Goal: Information Seeking & Learning: Learn about a topic

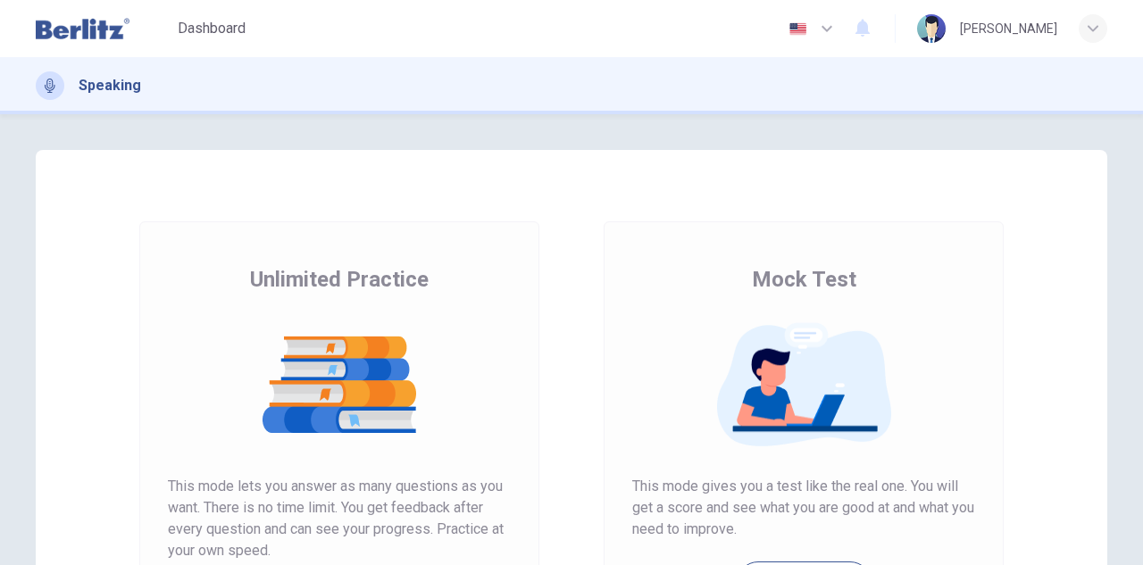
click at [104, 31] on img at bounding box center [83, 29] width 94 height 36
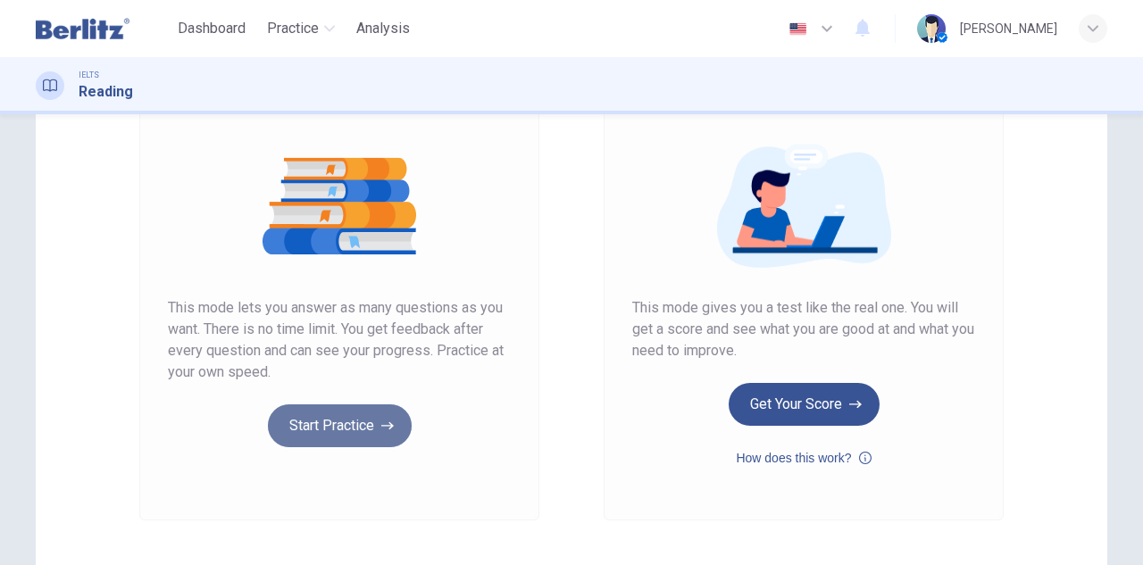
click at [370, 414] on button "Start Practice" at bounding box center [340, 425] width 144 height 43
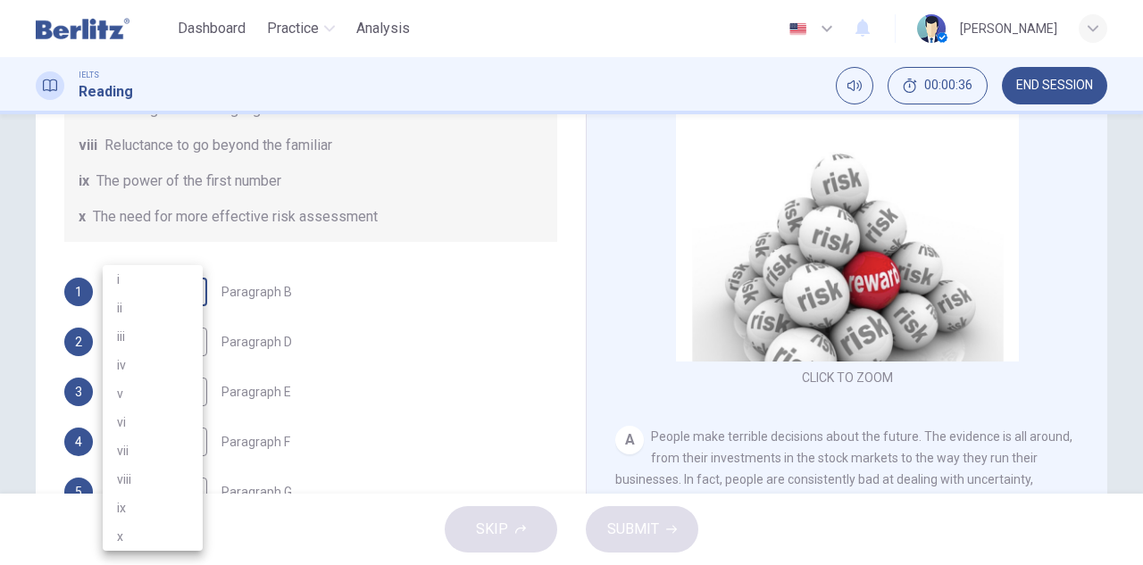
click at [164, 298] on body "This site uses cookies, as explained in our Privacy Policy . If you agree to th…" at bounding box center [571, 282] width 1143 height 565
click at [454, 254] on div at bounding box center [571, 282] width 1143 height 565
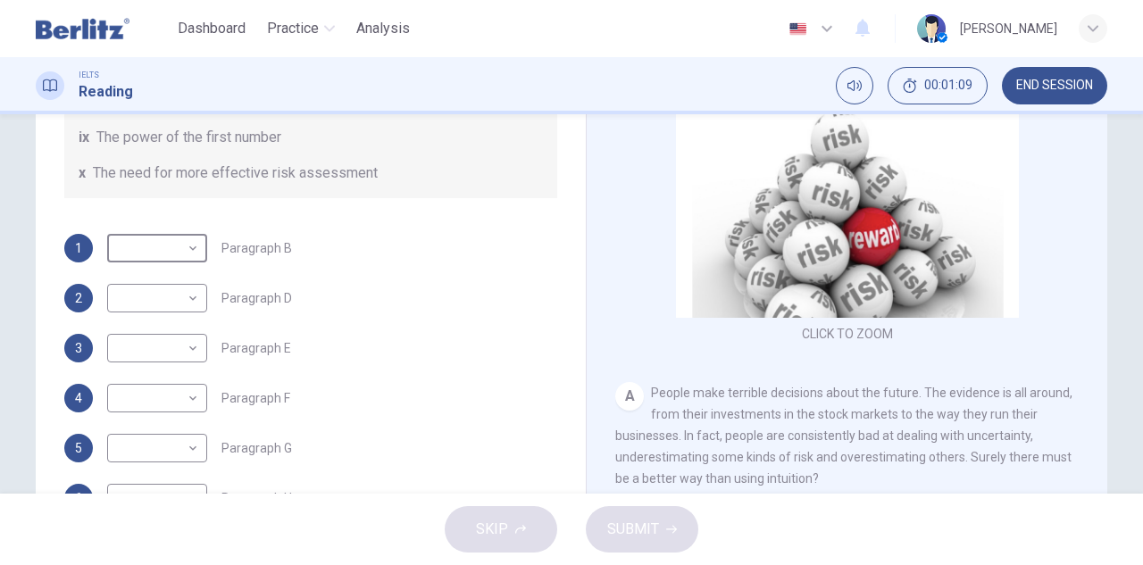
scroll to position [223, 0]
click at [198, 250] on div "​ ​" at bounding box center [157, 247] width 100 height 29
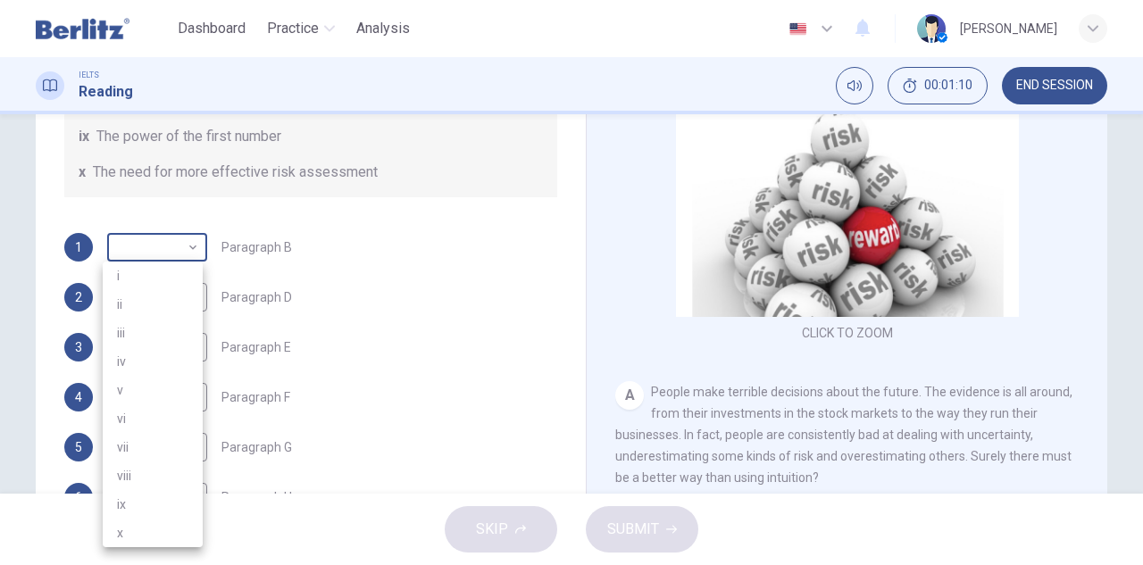
click at [172, 253] on body "This site uses cookies, as explained in our Privacy Policy . If you agree to th…" at bounding box center [571, 282] width 1143 height 565
click at [428, 174] on div at bounding box center [571, 282] width 1143 height 565
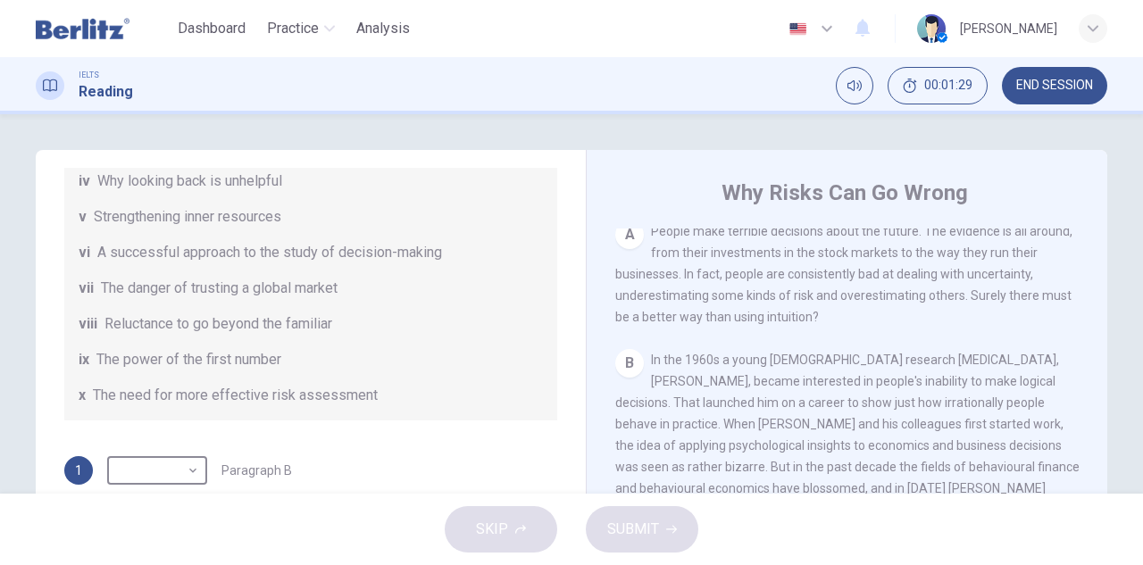
scroll to position [295, 0]
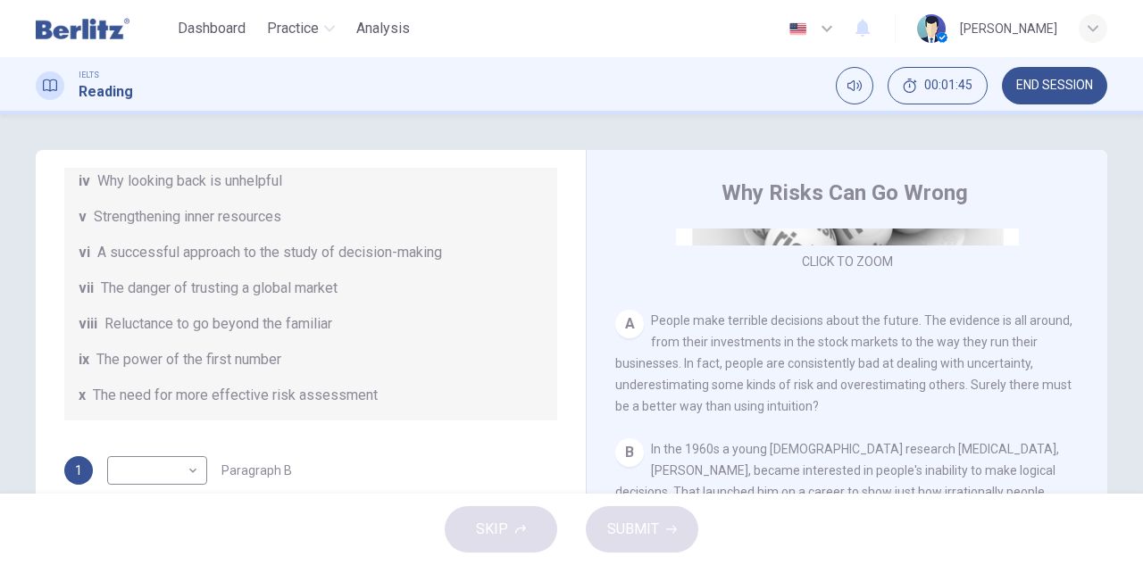
drag, startPoint x: 1021, startPoint y: 365, endPoint x: 954, endPoint y: 373, distance: 67.4
click at [954, 373] on span "People make terrible decisions about the future. The evidence is all around, fr…" at bounding box center [843, 363] width 457 height 100
drag, startPoint x: 833, startPoint y: 369, endPoint x: 918, endPoint y: 362, distance: 85.0
click at [918, 362] on span "People make terrible decisions about the future. The evidence is all around, fr…" at bounding box center [843, 363] width 457 height 100
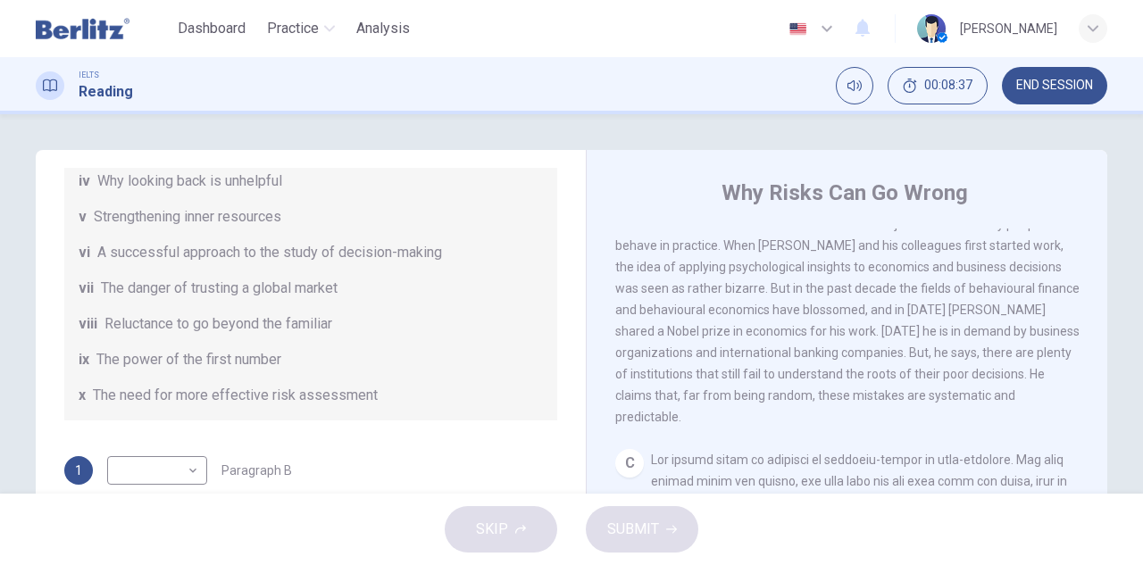
scroll to position [473, 0]
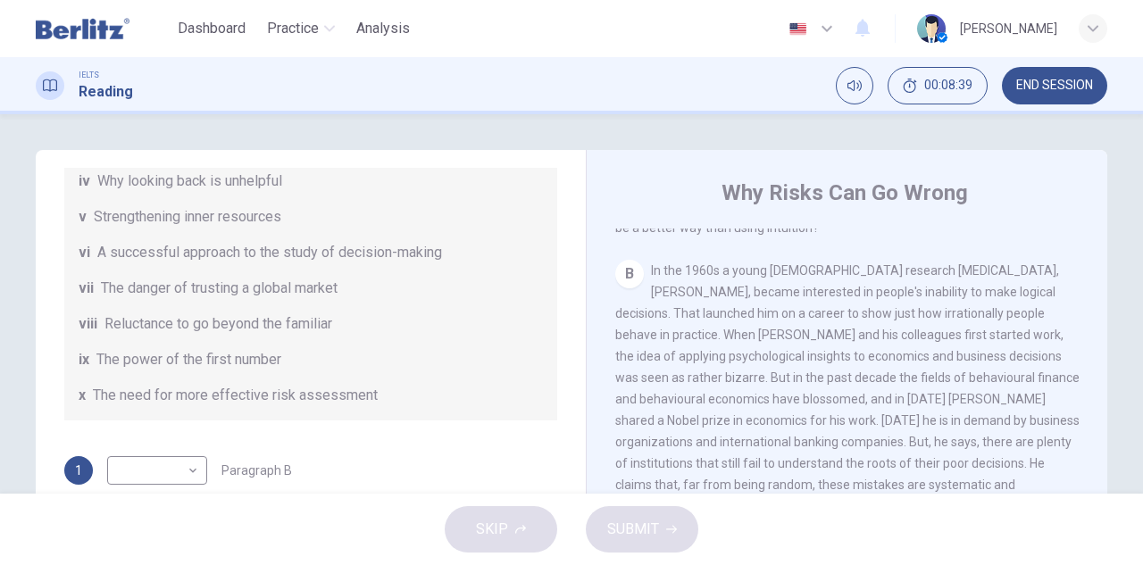
drag, startPoint x: 708, startPoint y: 327, endPoint x: 811, endPoint y: 368, distance: 110.6
click at [811, 368] on span "In the 1960s a young [DEMOGRAPHIC_DATA] research [MEDICAL_DATA], [PERSON_NAME],…" at bounding box center [847, 388] width 464 height 250
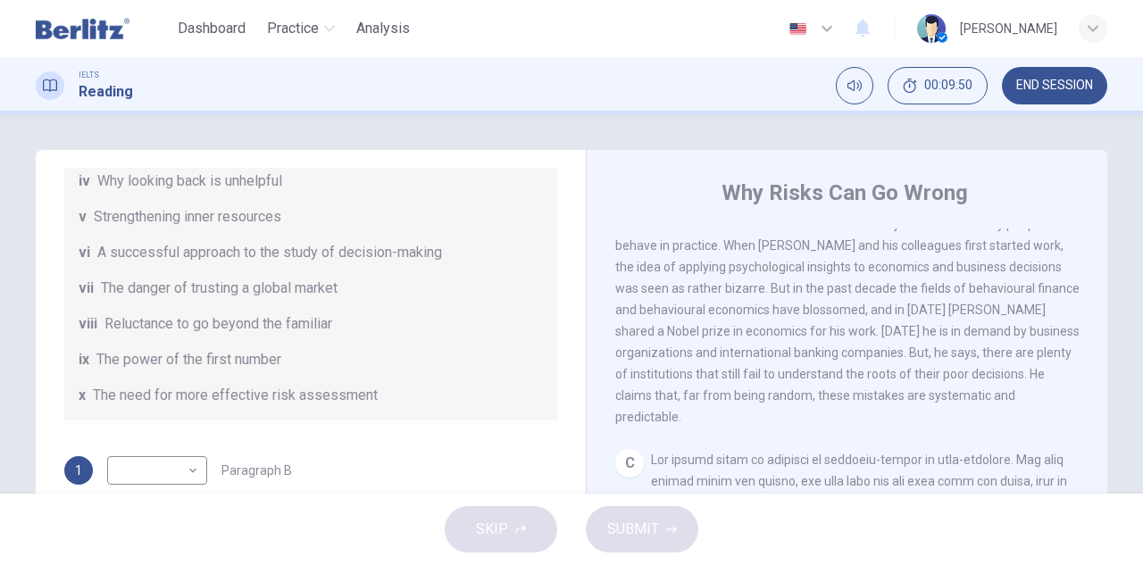
drag, startPoint x: 902, startPoint y: 383, endPoint x: 958, endPoint y: 384, distance: 55.4
click at [958, 383] on span "In the 1960s a young [DEMOGRAPHIC_DATA] research [MEDICAL_DATA], [PERSON_NAME],…" at bounding box center [847, 299] width 464 height 250
drag, startPoint x: 916, startPoint y: 387, endPoint x: 981, endPoint y: 400, distance: 66.5
click at [981, 401] on div "B In the 1960s a young [DEMOGRAPHIC_DATA] research [MEDICAL_DATA], [PERSON_NAME…" at bounding box center [847, 298] width 464 height 257
drag, startPoint x: 999, startPoint y: 385, endPoint x: 1001, endPoint y: 403, distance: 17.9
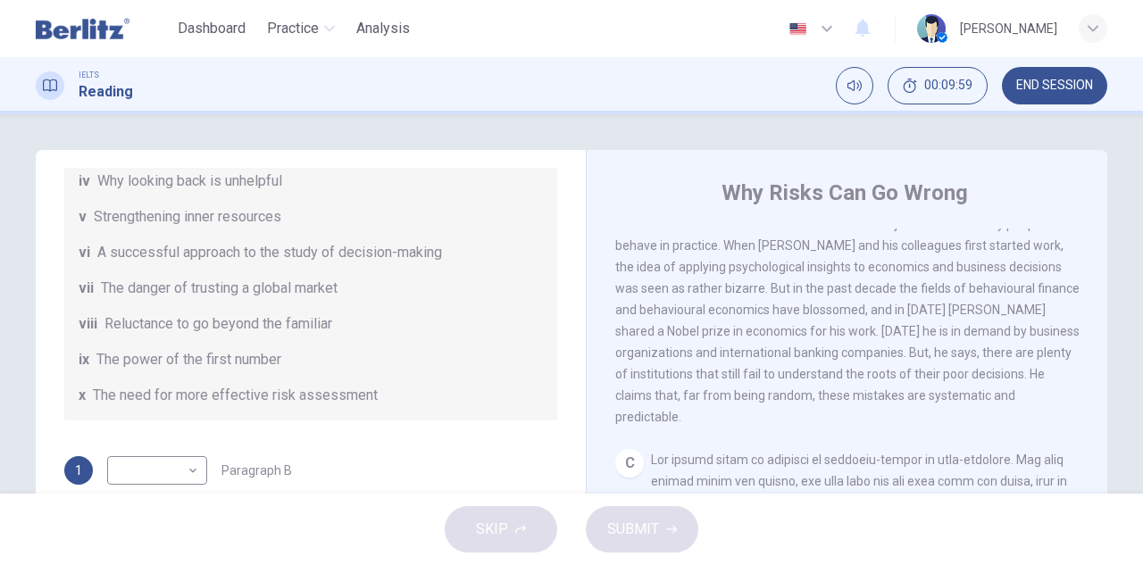
click at [1019, 401] on div "B In the 1960s a young [DEMOGRAPHIC_DATA] research [MEDICAL_DATA], [PERSON_NAME…" at bounding box center [847, 298] width 464 height 257
drag, startPoint x: 955, startPoint y: 412, endPoint x: 919, endPoint y: 382, distance: 46.3
click at [920, 371] on div "B In the 1960s a young [DEMOGRAPHIC_DATA] research [MEDICAL_DATA], [PERSON_NAME…" at bounding box center [847, 298] width 464 height 257
drag, startPoint x: 920, startPoint y: 386, endPoint x: 968, endPoint y: 411, distance: 53.5
click at [981, 400] on div "B In the 1960s a young [DEMOGRAPHIC_DATA] research [MEDICAL_DATA], [PERSON_NAME…" at bounding box center [847, 298] width 464 height 257
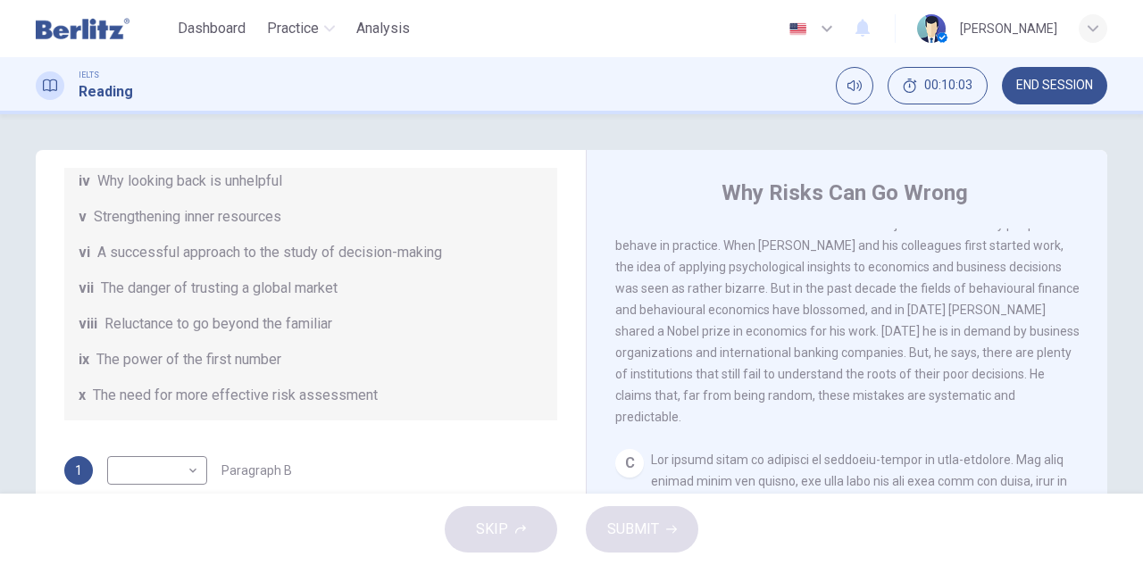
drag, startPoint x: 956, startPoint y: 417, endPoint x: 926, endPoint y: 354, distance: 69.5
click at [926, 354] on div "B In the 1960s a young [DEMOGRAPHIC_DATA] research [MEDICAL_DATA], [PERSON_NAME…" at bounding box center [847, 298] width 464 height 257
drag, startPoint x: 918, startPoint y: 387, endPoint x: 893, endPoint y: 373, distance: 28.4
click at [938, 415] on span "In the 1960s a young [DEMOGRAPHIC_DATA] research [MEDICAL_DATA], [PERSON_NAME],…" at bounding box center [847, 299] width 464 height 250
click at [789, 324] on span "In the 1960s a young [DEMOGRAPHIC_DATA] research [MEDICAL_DATA], [PERSON_NAME],…" at bounding box center [847, 299] width 464 height 250
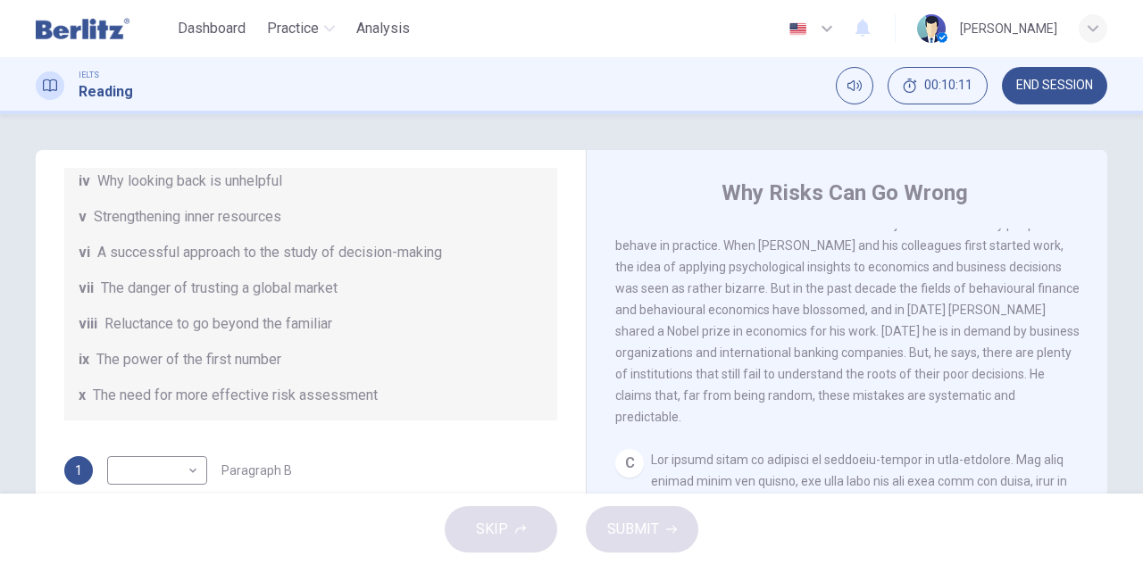
drag, startPoint x: 664, startPoint y: 406, endPoint x: 950, endPoint y: 412, distance: 285.7
click at [950, 412] on span "In the 1960s a young [DEMOGRAPHIC_DATA] research [MEDICAL_DATA], [PERSON_NAME],…" at bounding box center [847, 299] width 464 height 250
drag, startPoint x: 863, startPoint y: 330, endPoint x: 929, endPoint y: 395, distance: 92.8
click at [919, 402] on div "B In the 1960s a young [DEMOGRAPHIC_DATA] research [MEDICAL_DATA], [PERSON_NAME…" at bounding box center [847, 298] width 464 height 257
drag, startPoint x: 969, startPoint y: 412, endPoint x: 744, endPoint y: 282, distance: 259.2
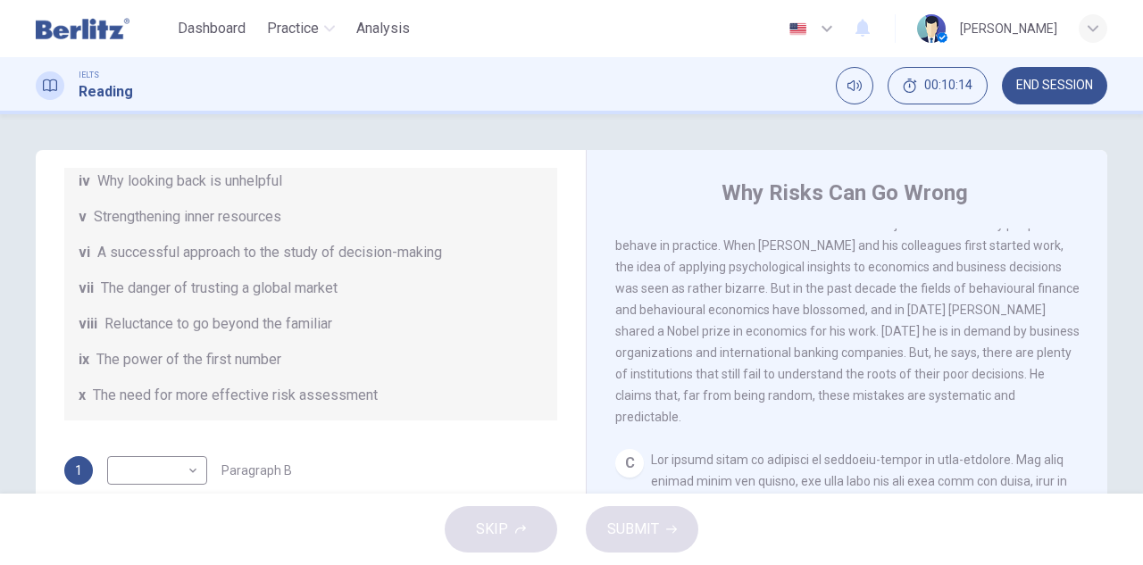
click at [773, 299] on div "B In the 1960s a young [DEMOGRAPHIC_DATA] research [MEDICAL_DATA], [PERSON_NAME…" at bounding box center [847, 298] width 464 height 257
drag, startPoint x: 729, startPoint y: 274, endPoint x: 820, endPoint y: 373, distance: 134.6
click at [820, 373] on div "B In the 1960s a young [DEMOGRAPHIC_DATA] research [MEDICAL_DATA], [PERSON_NAME…" at bounding box center [847, 298] width 464 height 257
drag, startPoint x: 772, startPoint y: 343, endPoint x: 806, endPoint y: 381, distance: 51.2
click at [818, 395] on span "In the 1960s a young [DEMOGRAPHIC_DATA] research [MEDICAL_DATA], [PERSON_NAME],…" at bounding box center [847, 299] width 464 height 250
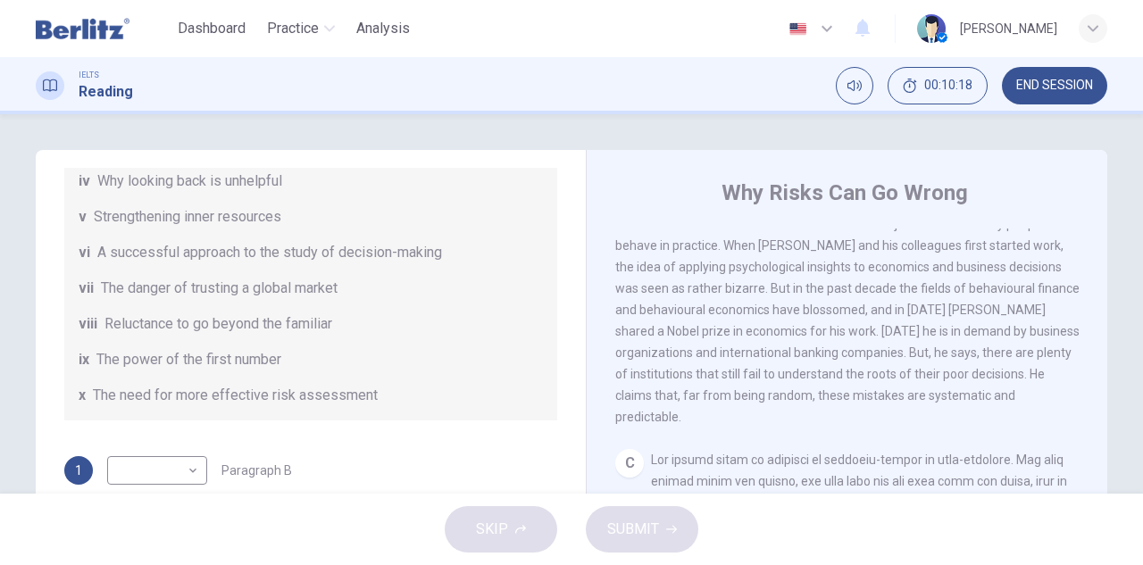
drag, startPoint x: 750, startPoint y: 327, endPoint x: 825, endPoint y: 365, distance: 84.2
click at [819, 366] on span "In the 1960s a young [DEMOGRAPHIC_DATA] research [MEDICAL_DATA], [PERSON_NAME],…" at bounding box center [847, 299] width 464 height 250
click at [832, 362] on span "In the 1960s a young [DEMOGRAPHIC_DATA] research [MEDICAL_DATA], [PERSON_NAME],…" at bounding box center [847, 299] width 464 height 250
drag, startPoint x: 757, startPoint y: 320, endPoint x: 819, endPoint y: 384, distance: 88.4
click at [812, 385] on span "In the 1960s a young [DEMOGRAPHIC_DATA] research [MEDICAL_DATA], [PERSON_NAME],…" at bounding box center [847, 299] width 464 height 250
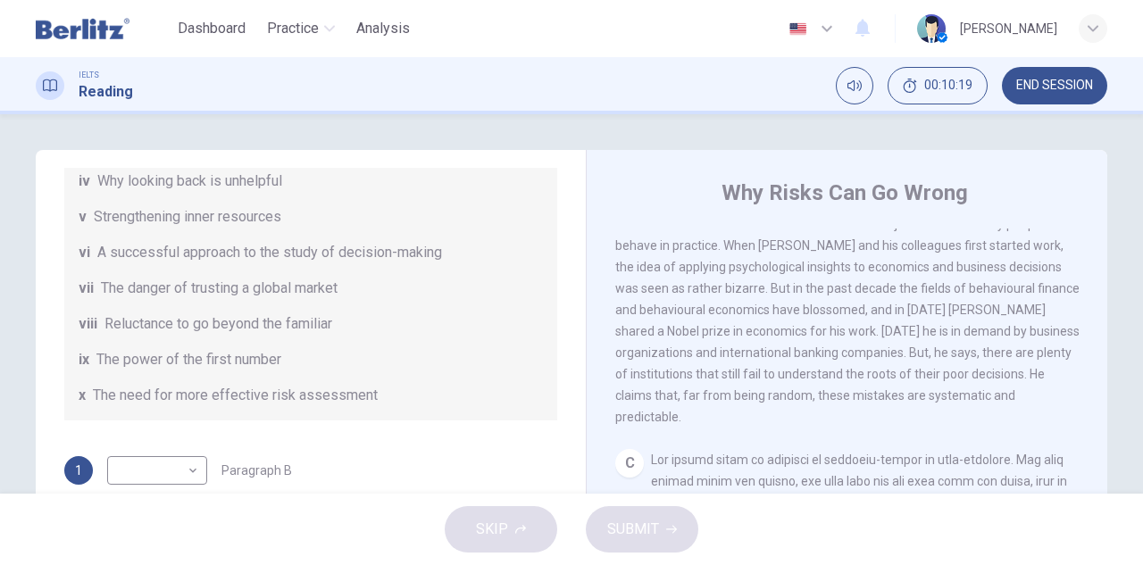
drag, startPoint x: 830, startPoint y: 380, endPoint x: 780, endPoint y: 332, distance: 69.4
click at [830, 379] on span "In the 1960s a young [DEMOGRAPHIC_DATA] research [MEDICAL_DATA], [PERSON_NAME],…" at bounding box center [847, 299] width 464 height 250
drag, startPoint x: 775, startPoint y: 328, endPoint x: 840, endPoint y: 382, distance: 84.9
click at [828, 392] on div "B In the 1960s a young [DEMOGRAPHIC_DATA] research [MEDICAL_DATA], [PERSON_NAME…" at bounding box center [847, 298] width 464 height 257
click at [845, 376] on div "B In the 1960s a young [DEMOGRAPHIC_DATA] research [MEDICAL_DATA], [PERSON_NAME…" at bounding box center [847, 298] width 464 height 257
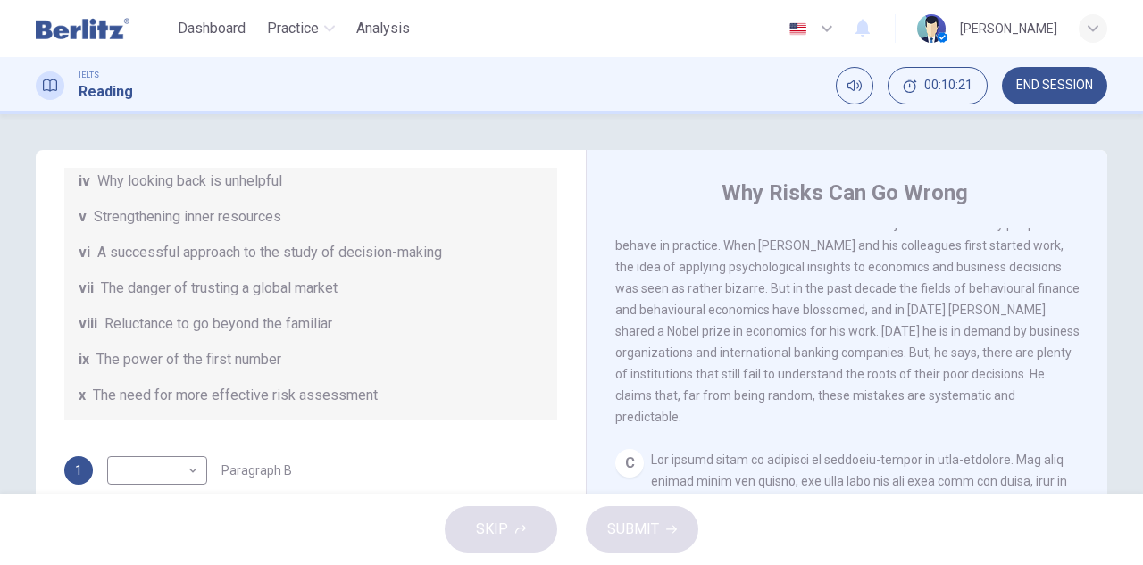
drag, startPoint x: 765, startPoint y: 339, endPoint x: 771, endPoint y: 357, distance: 18.9
click at [771, 357] on span "In the 1960s a young [DEMOGRAPHIC_DATA] research [MEDICAL_DATA], [PERSON_NAME],…" at bounding box center [847, 299] width 464 height 250
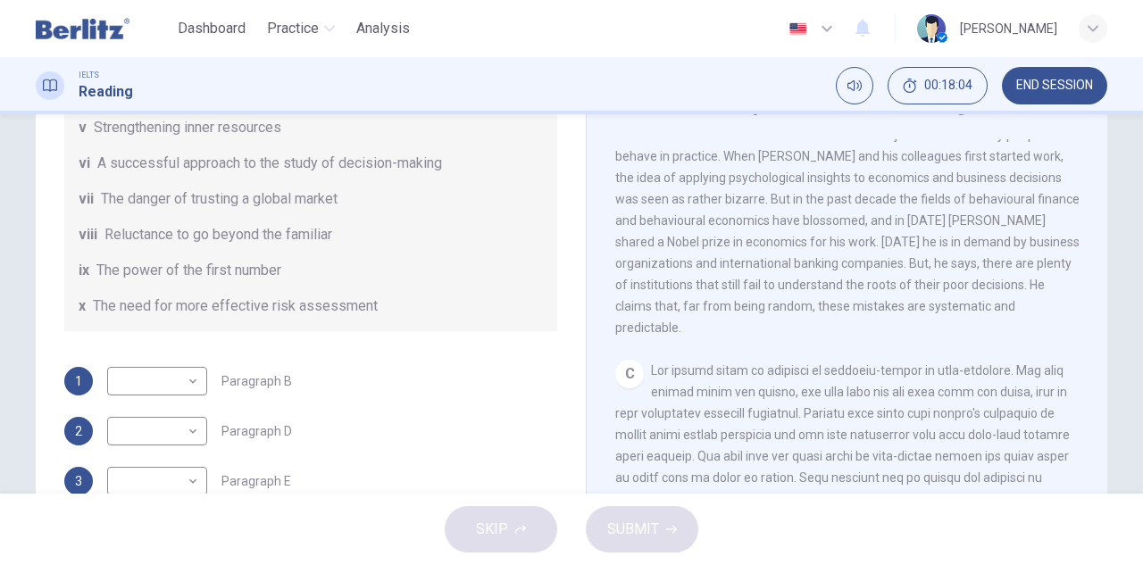
drag, startPoint x: 748, startPoint y: 254, endPoint x: 862, endPoint y: 266, distance: 114.8
click at [862, 266] on div "B In the 1960s a young [DEMOGRAPHIC_DATA] research [MEDICAL_DATA], [PERSON_NAME…" at bounding box center [847, 209] width 464 height 257
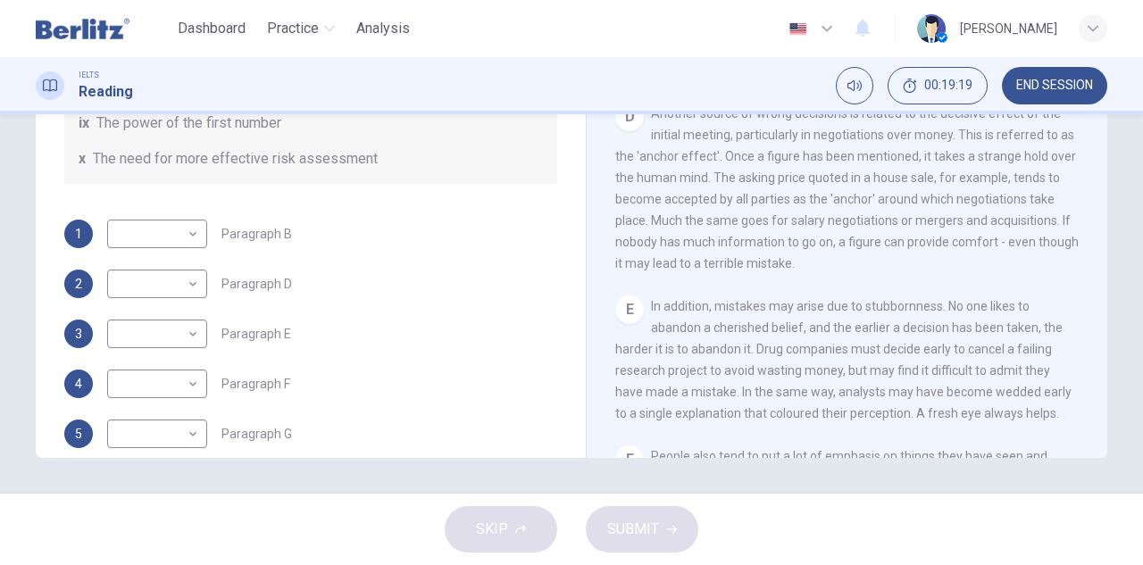
scroll to position [830, 0]
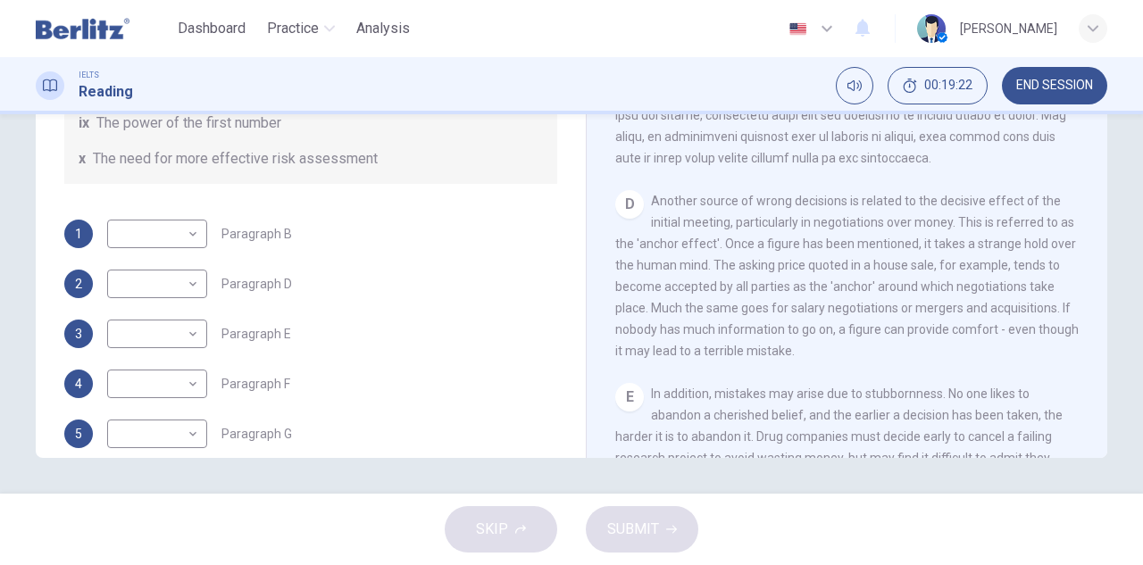
drag, startPoint x: 651, startPoint y: 229, endPoint x: 706, endPoint y: 256, distance: 61.9
click at [706, 256] on span "Another source of wrong decisions is related to the decisive effect of the init…" at bounding box center [846, 276] width 463 height 164
drag, startPoint x: 745, startPoint y: 229, endPoint x: 728, endPoint y: 231, distance: 17.2
click at [728, 231] on span "Another source of wrong decisions is related to the decisive effect of the init…" at bounding box center [846, 276] width 463 height 164
click at [1098, 24] on div "button" at bounding box center [1092, 28] width 29 height 29
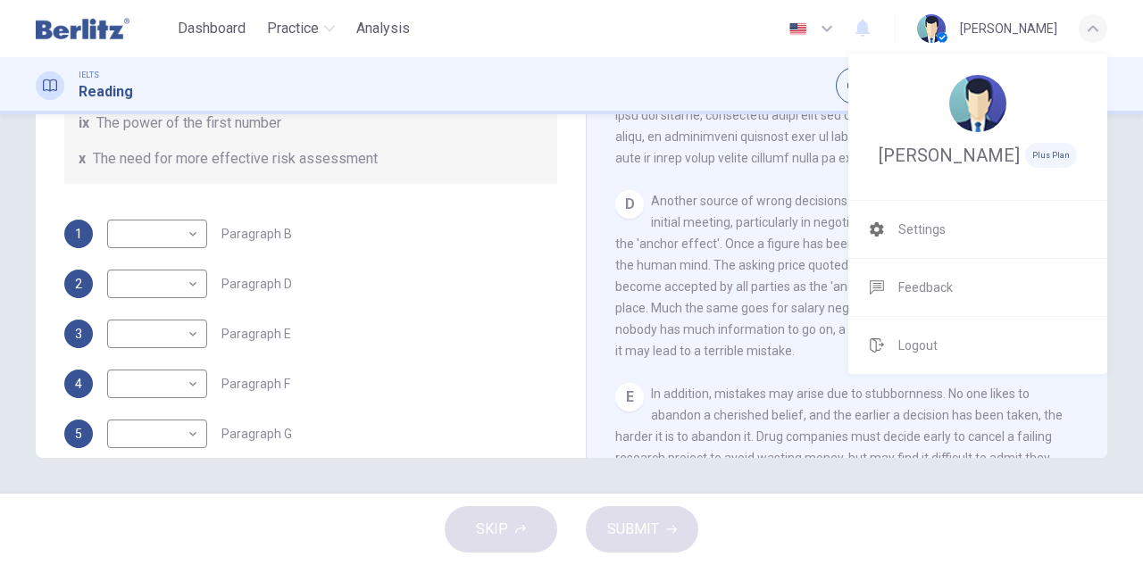
click at [681, 209] on div at bounding box center [571, 282] width 1143 height 565
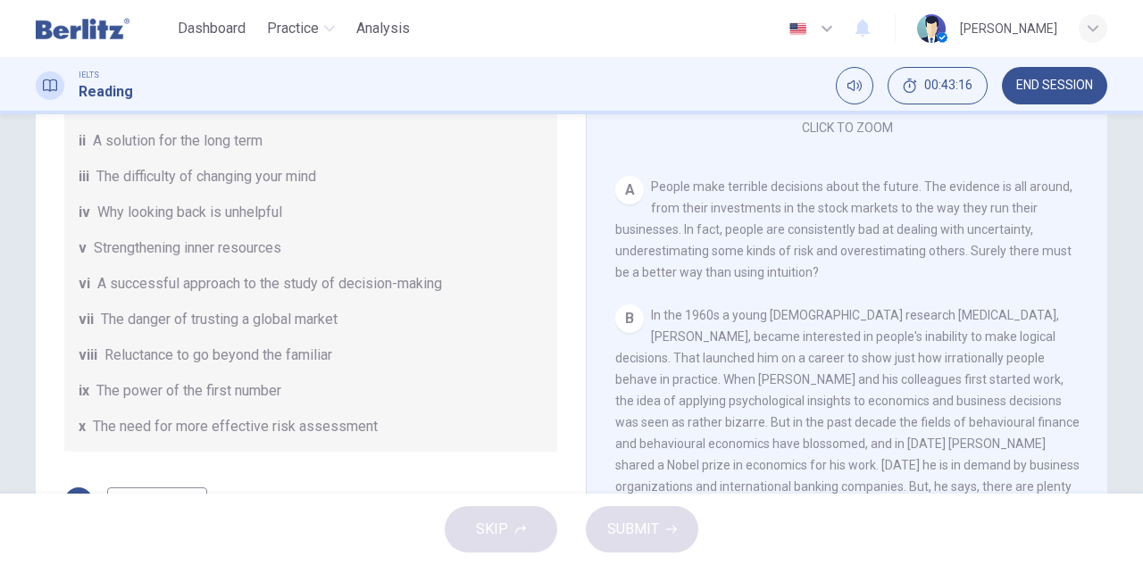
scroll to position [89, 0]
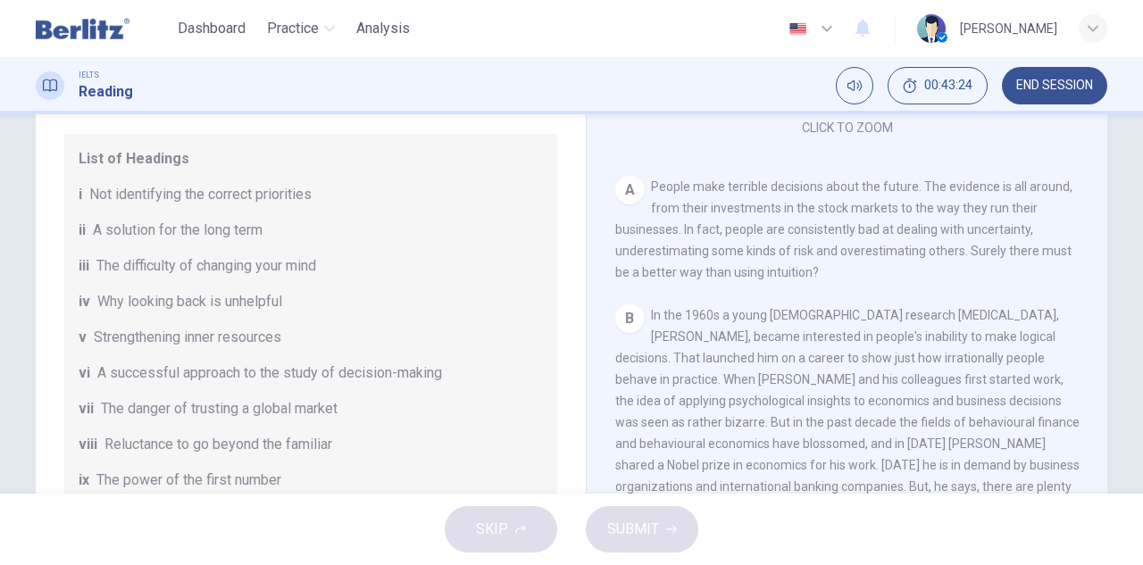
drag, startPoint x: 238, startPoint y: 341, endPoint x: 186, endPoint y: 334, distance: 53.1
click at [186, 334] on span "Strengthening inner resources" at bounding box center [187, 337] width 187 height 21
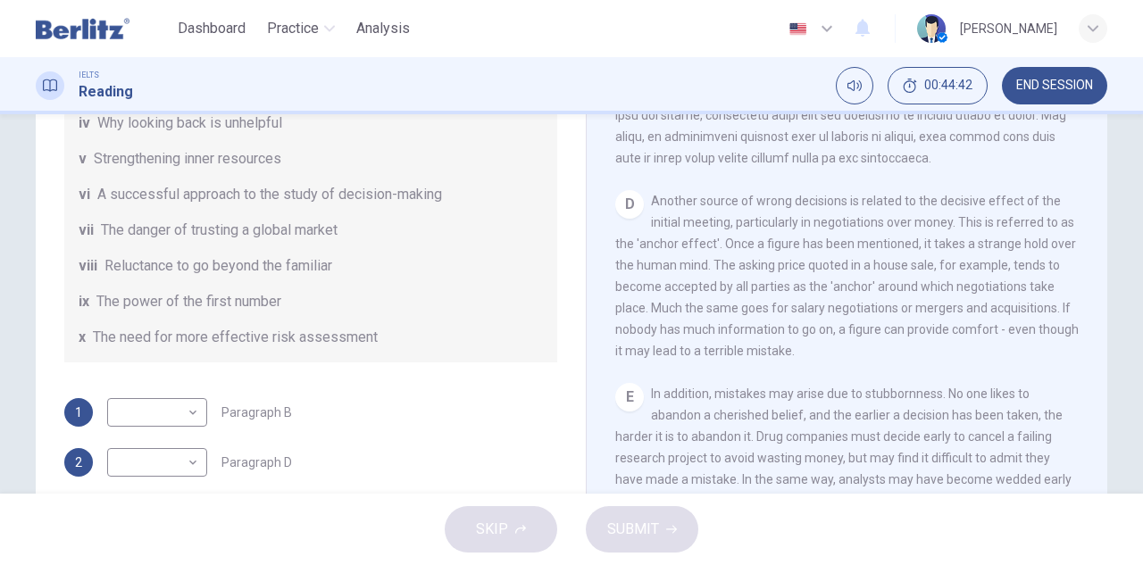
scroll to position [344, 0]
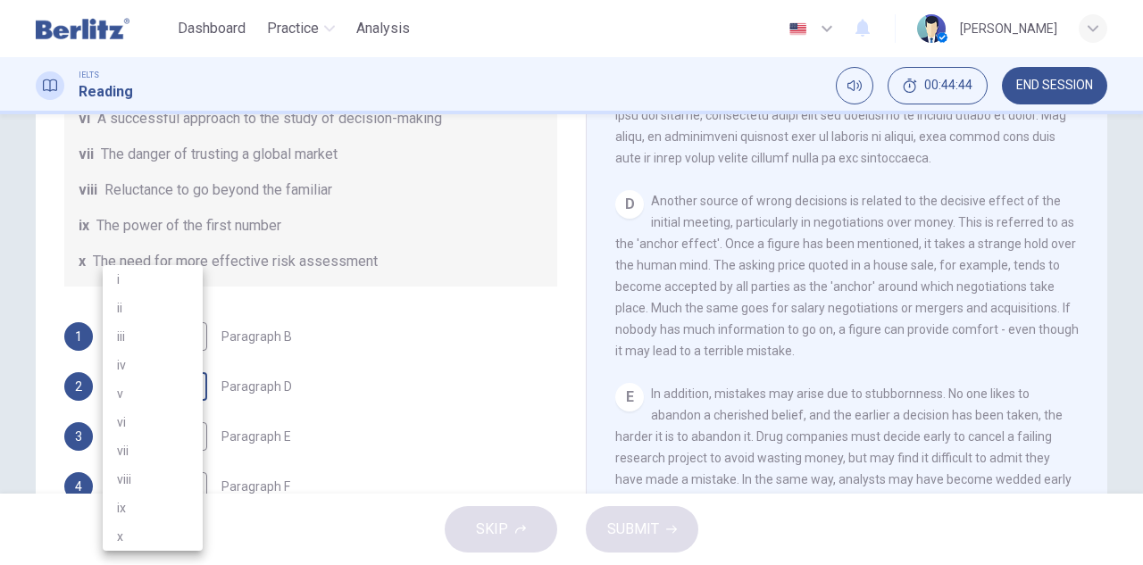
click at [163, 379] on body "This site uses cookies, as explained in our Privacy Policy . If you agree to th…" at bounding box center [571, 282] width 1143 height 565
click at [156, 503] on li "ix" at bounding box center [153, 508] width 100 height 29
type input "**"
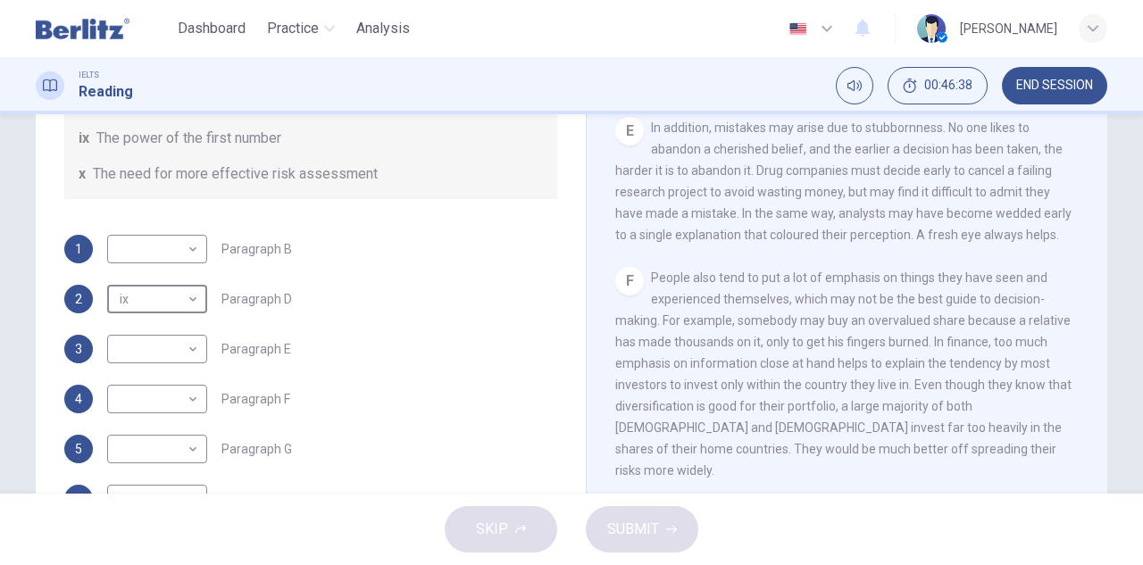
scroll to position [223, 0]
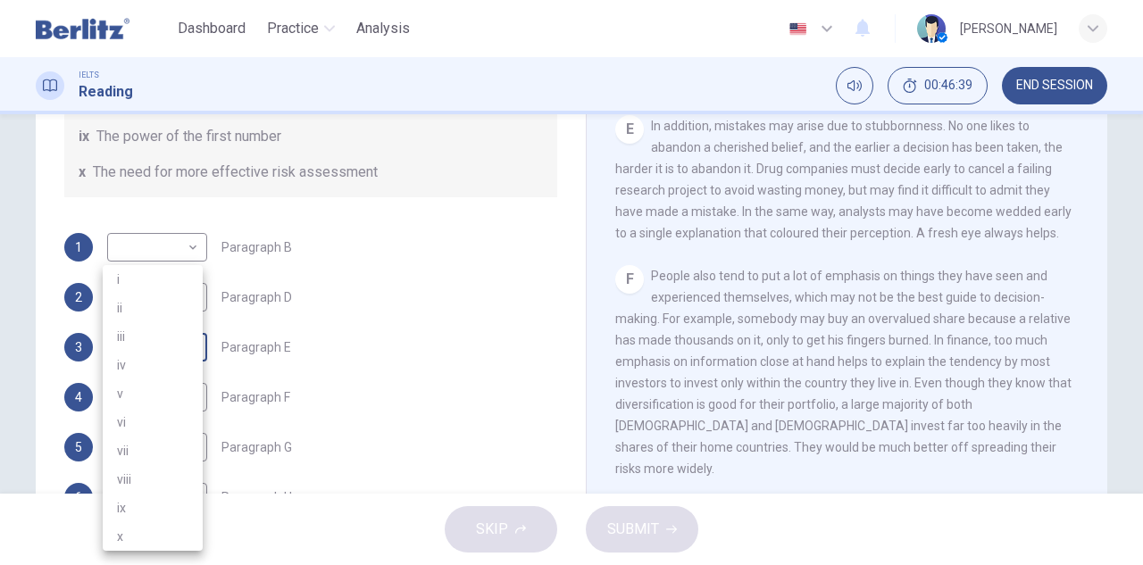
click at [168, 344] on body "This site uses cookies, as explained in our Privacy Policy . If you agree to th…" at bounding box center [571, 282] width 1143 height 565
click at [166, 339] on li "iii" at bounding box center [153, 336] width 100 height 29
type input "***"
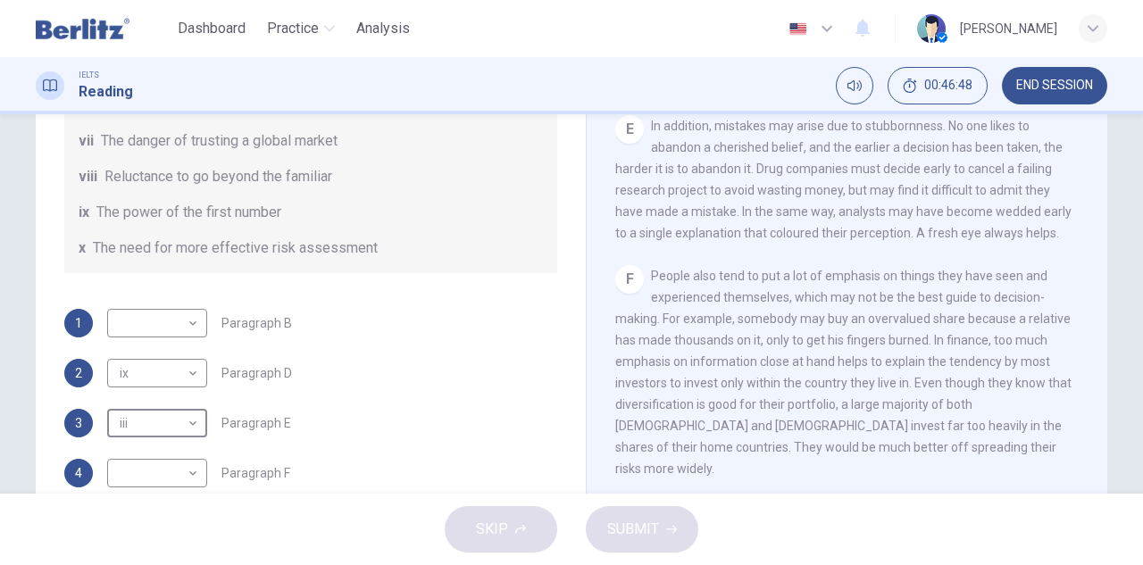
scroll to position [344, 0]
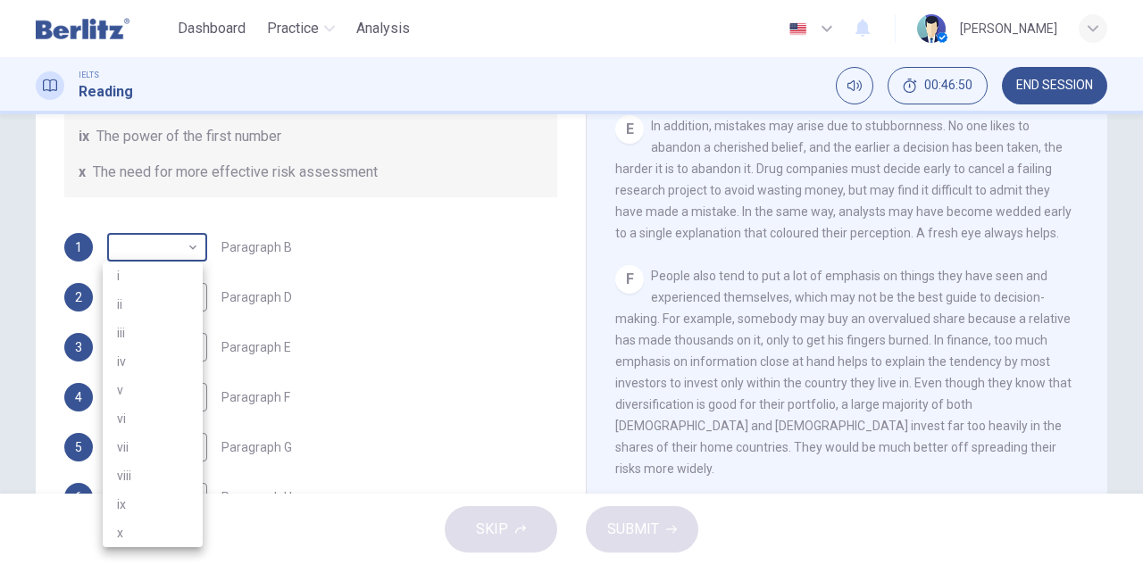
click at [156, 238] on body "This site uses cookies, as explained in our Privacy Policy . If you agree to th…" at bounding box center [571, 282] width 1143 height 565
click at [172, 419] on li "vi" at bounding box center [153, 418] width 100 height 29
type input "**"
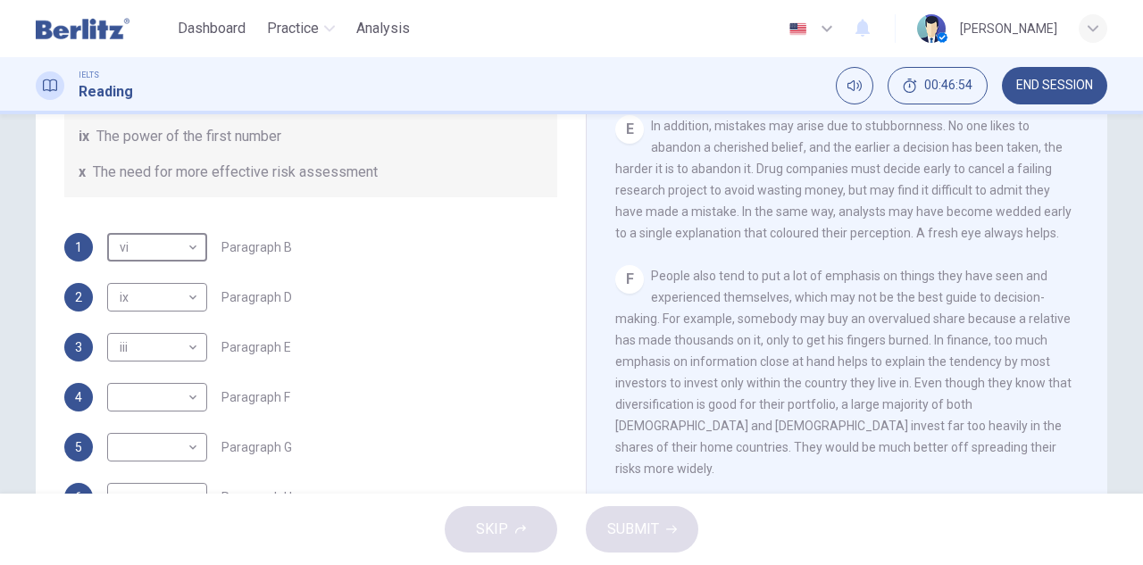
scroll to position [312, 0]
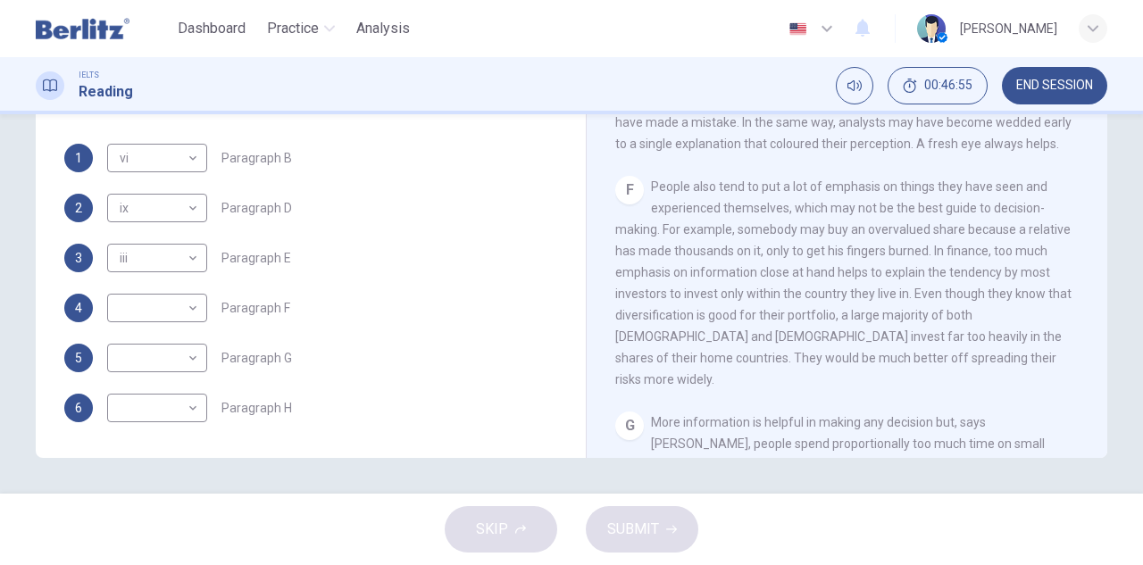
click at [929, 377] on span "People also tend to put a lot of emphasis on things they have seen and experien…" at bounding box center [843, 282] width 456 height 207
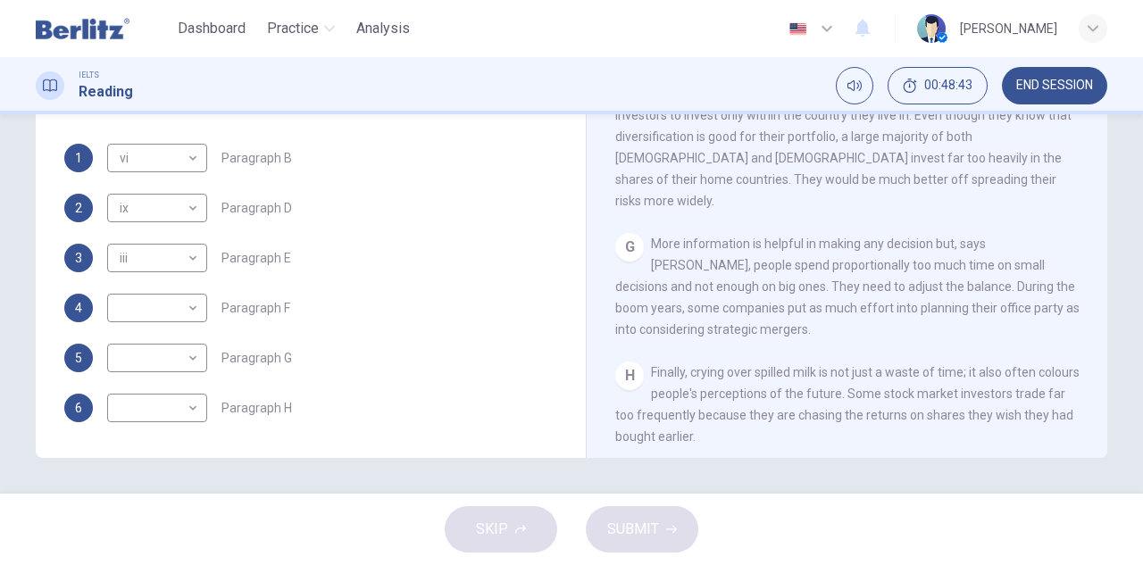
click at [621, 312] on span "More information is helpful in making any decision but, says [PERSON_NAME], peo…" at bounding box center [847, 287] width 464 height 100
drag, startPoint x: 621, startPoint y: 312, endPoint x: 723, endPoint y: 312, distance: 101.8
click at [723, 312] on span "More information is helpful in making any decision but, says [PERSON_NAME], peo…" at bounding box center [847, 287] width 464 height 100
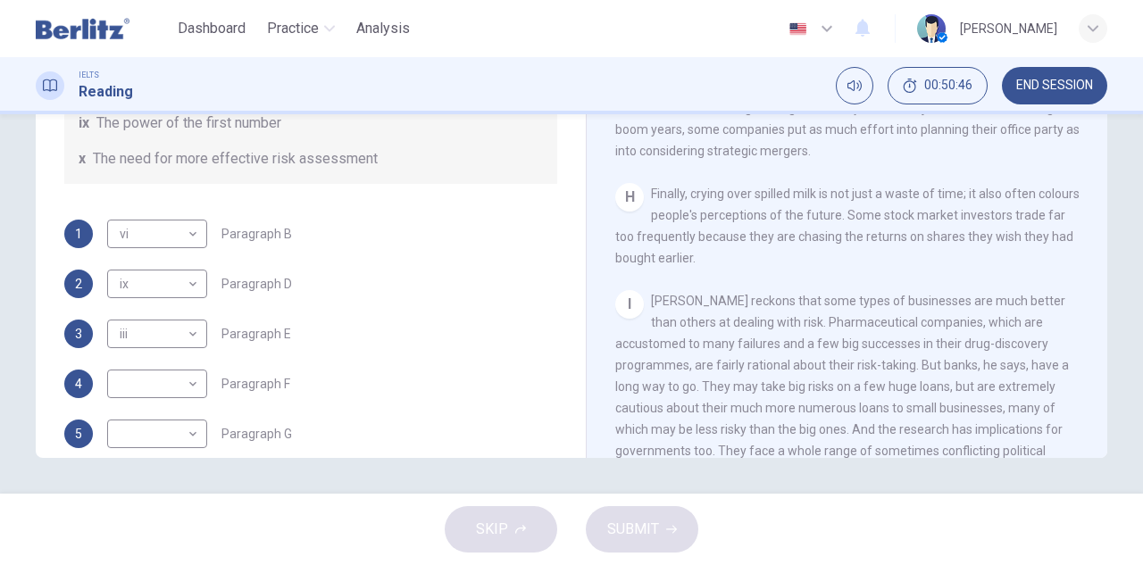
scroll to position [344, 0]
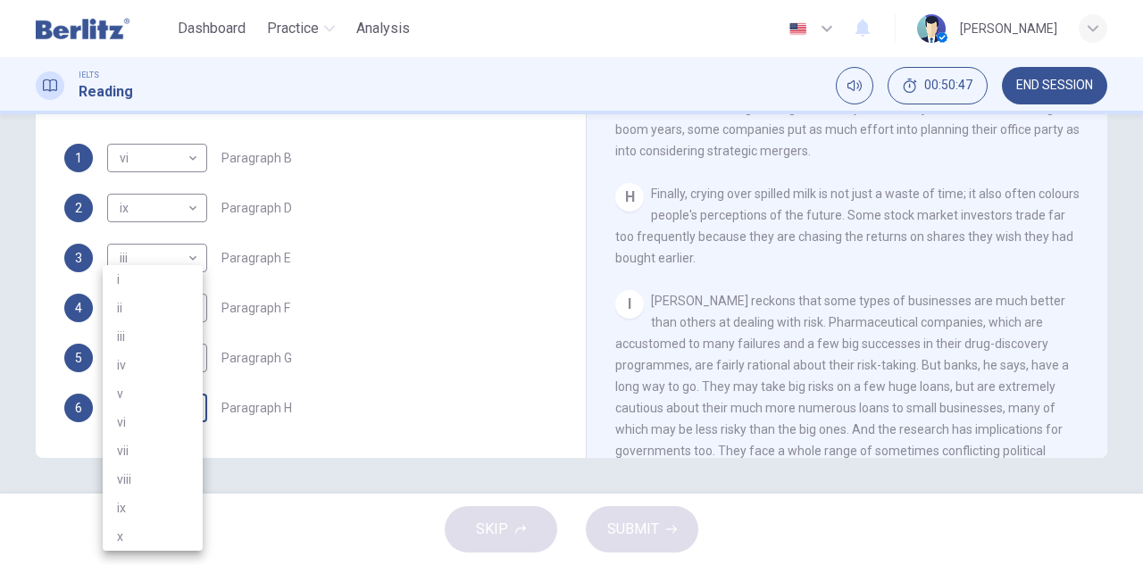
click at [166, 408] on body "This site uses cookies, as explained in our Privacy Policy . If you agree to th…" at bounding box center [571, 282] width 1143 height 565
click at [161, 358] on li "iv" at bounding box center [153, 365] width 100 height 29
type input "**"
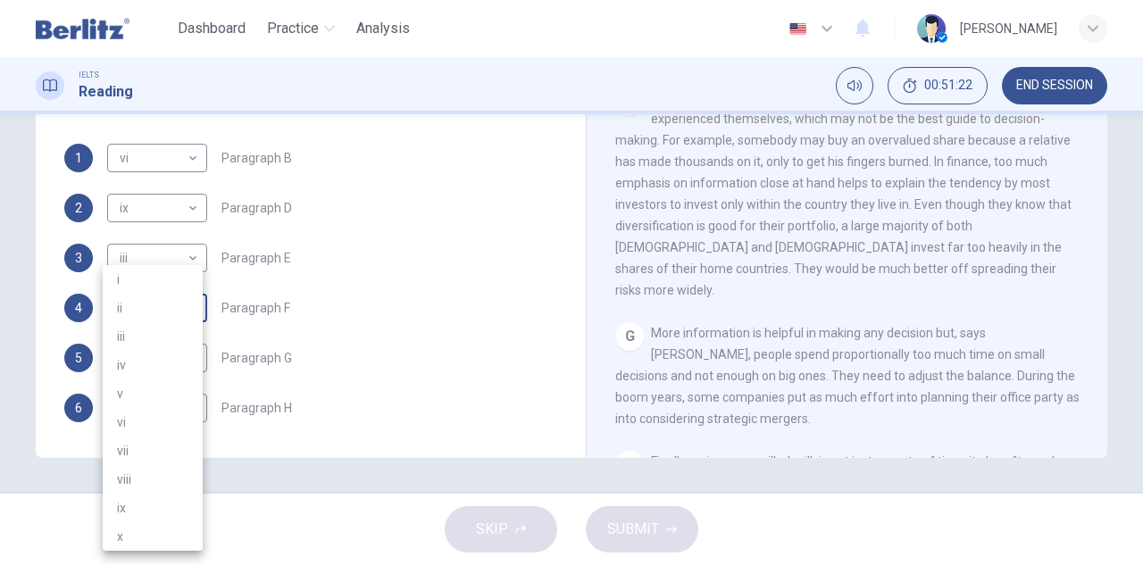
click at [161, 304] on body "This site uses cookies, as explained in our Privacy Policy . If you agree to th…" at bounding box center [571, 282] width 1143 height 565
click at [158, 472] on li "viii" at bounding box center [153, 479] width 100 height 29
type input "****"
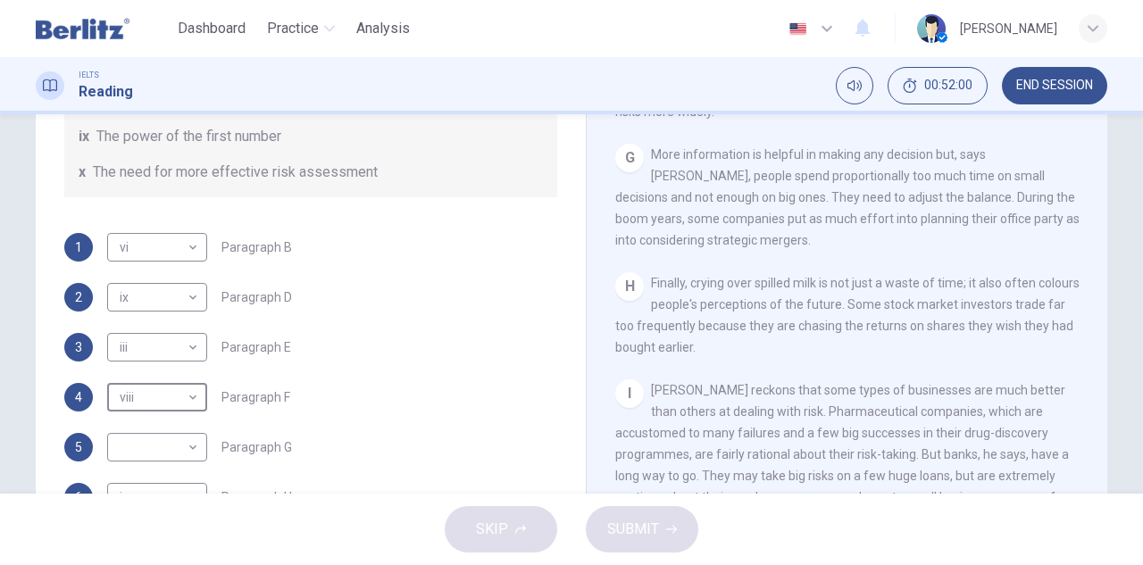
scroll to position [312, 0]
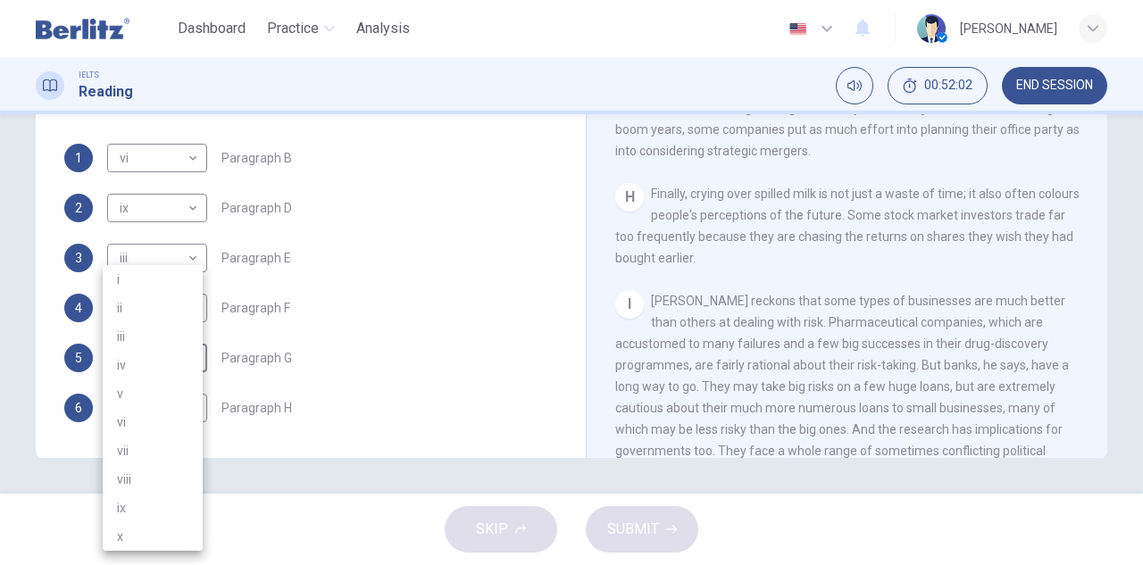
click at [179, 363] on body "This site uses cookies, as explained in our Privacy Policy . If you agree to th…" at bounding box center [571, 282] width 1143 height 565
click at [113, 284] on li "i" at bounding box center [153, 279] width 100 height 29
type input "*"
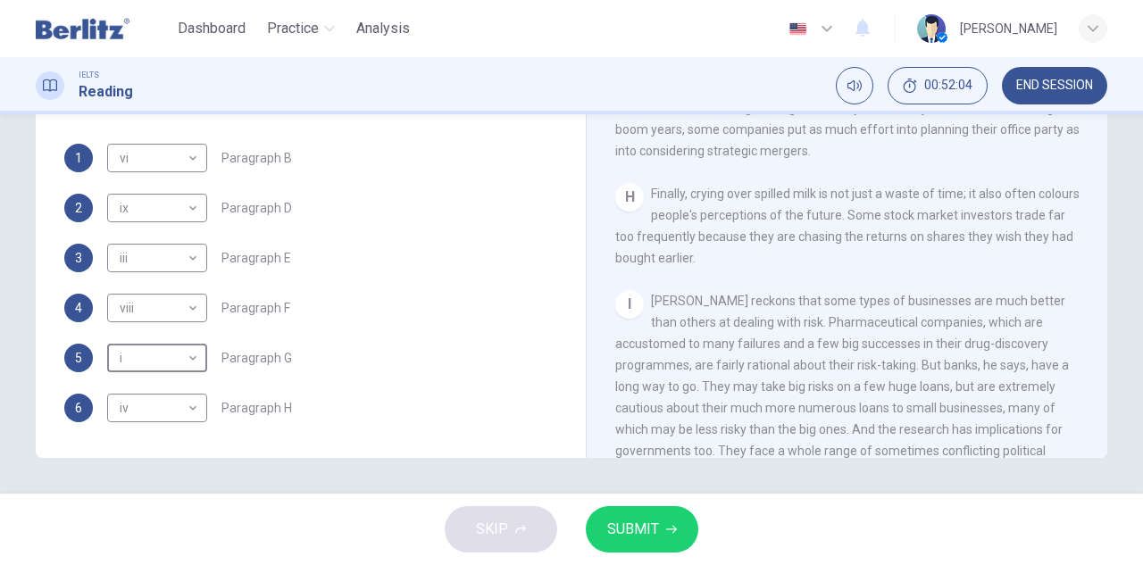
click at [517, 284] on div "1 vi ** ​ Paragraph B 2 ix ** ​ Paragraph D 3 iii *** ​ Paragraph E 4 viii ****…" at bounding box center [310, 283] width 493 height 279
click at [626, 537] on span "SUBMIT" at bounding box center [633, 529] width 52 height 25
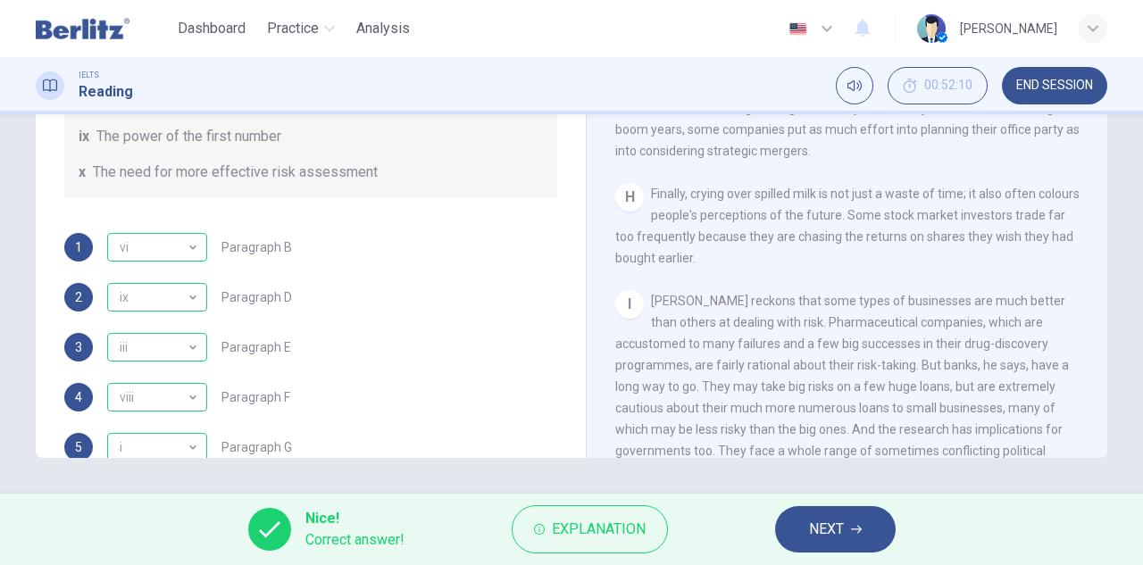
scroll to position [344, 0]
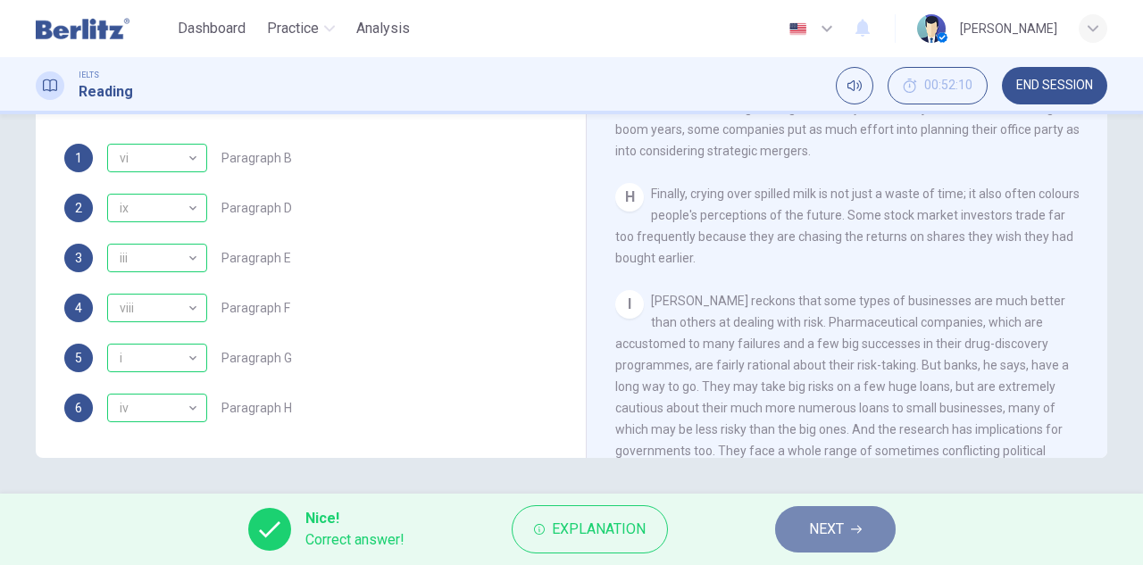
click at [820, 526] on span "NEXT" at bounding box center [826, 529] width 35 height 25
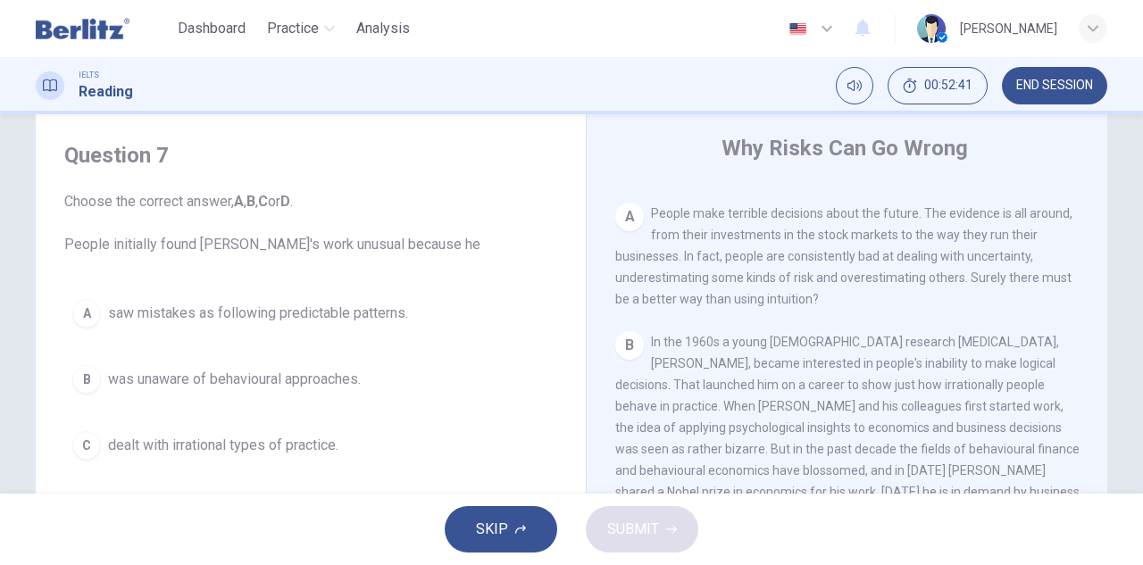
scroll to position [446, 0]
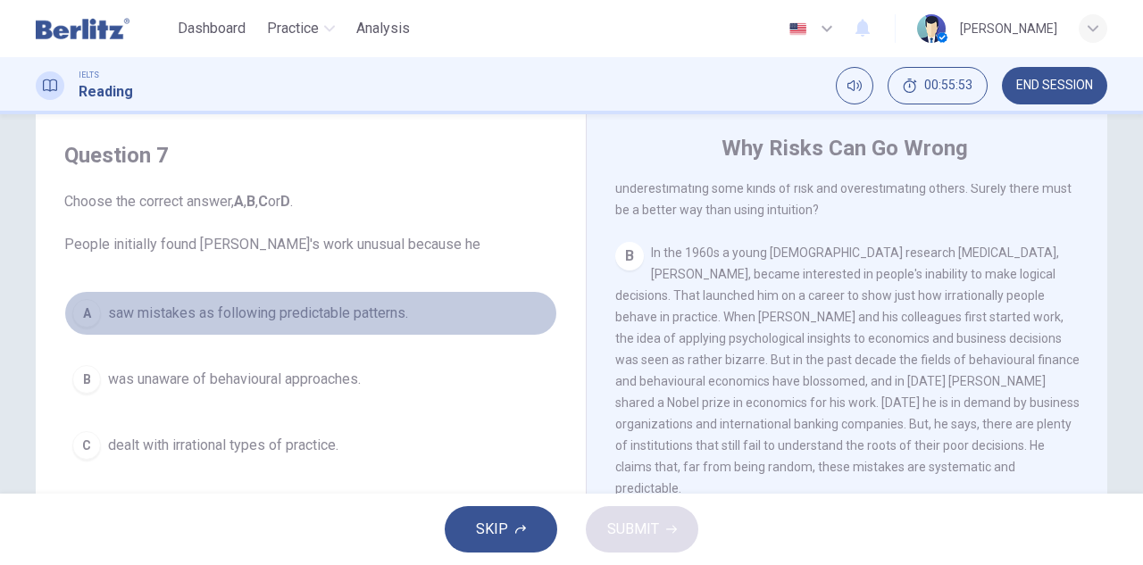
click at [87, 311] on div "A" at bounding box center [86, 313] width 29 height 29
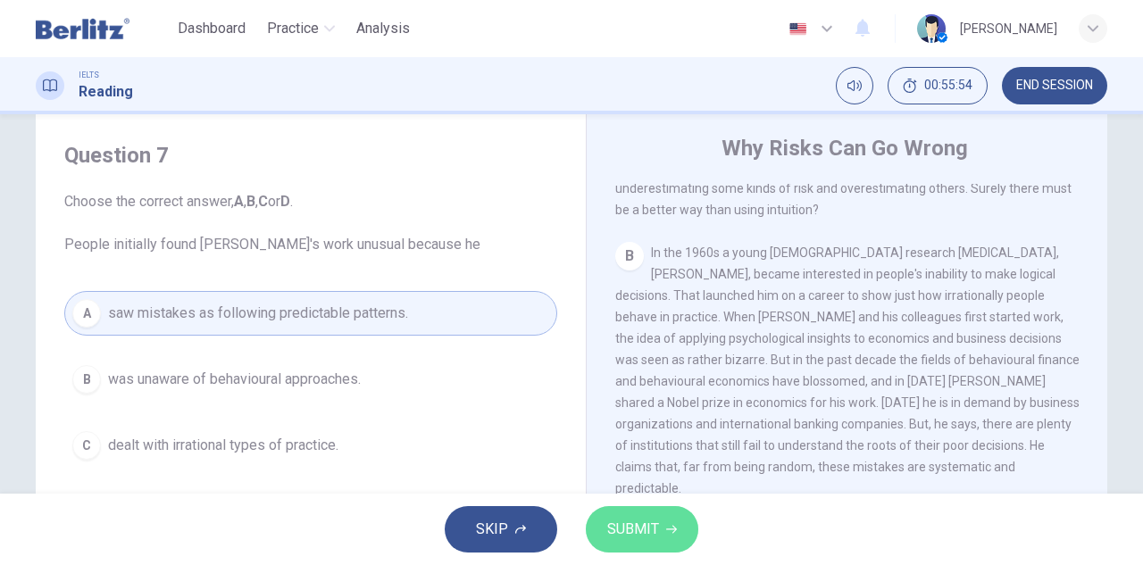
click at [641, 536] on span "SUBMIT" at bounding box center [633, 529] width 52 height 25
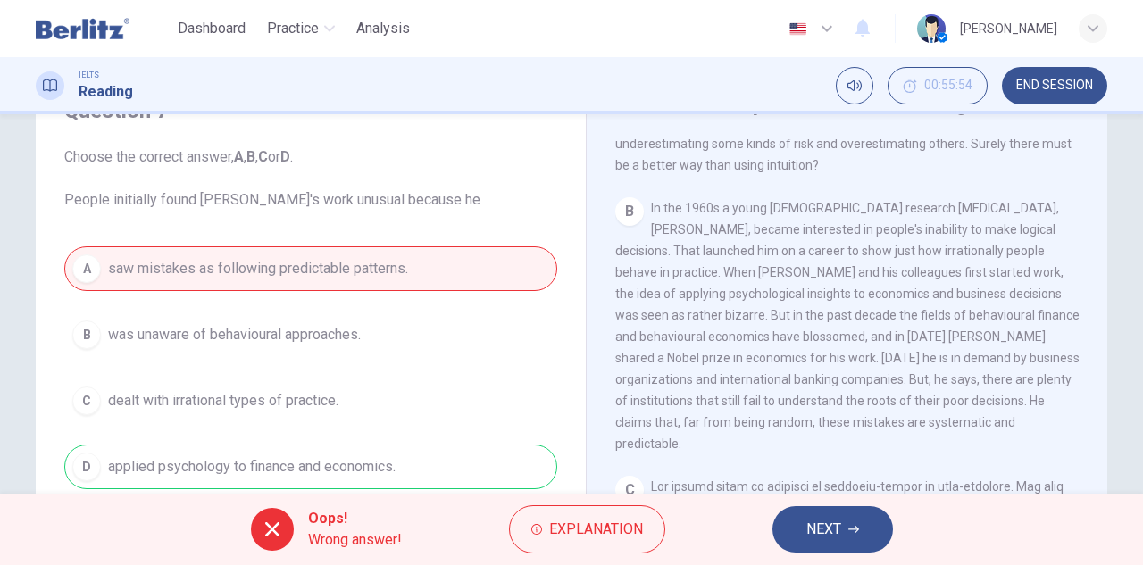
scroll to position [179, 0]
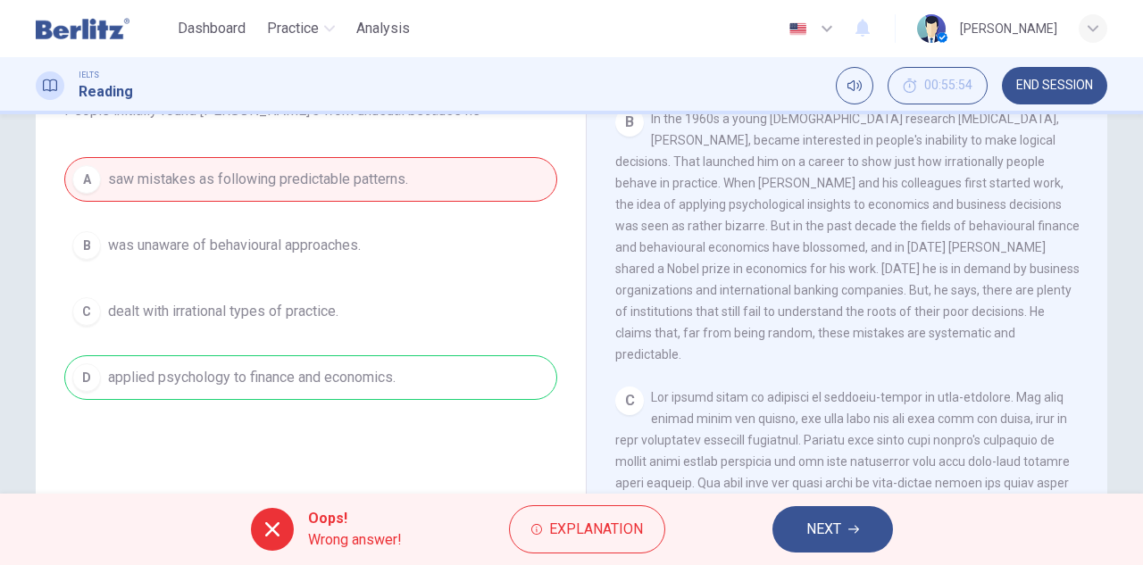
click at [805, 538] on button "NEXT" at bounding box center [832, 529] width 121 height 46
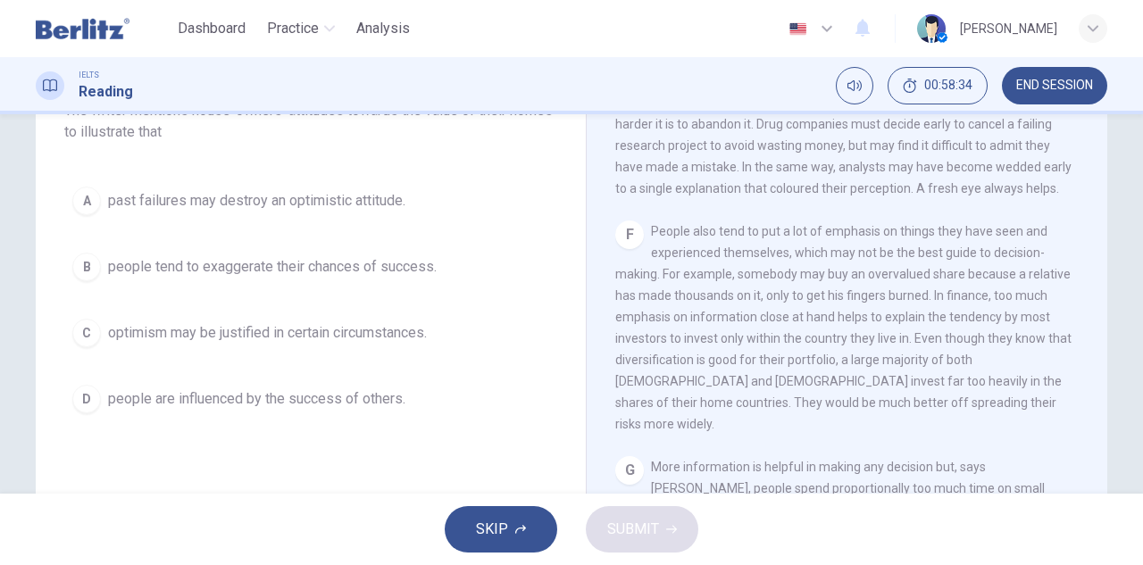
scroll to position [1366, 0]
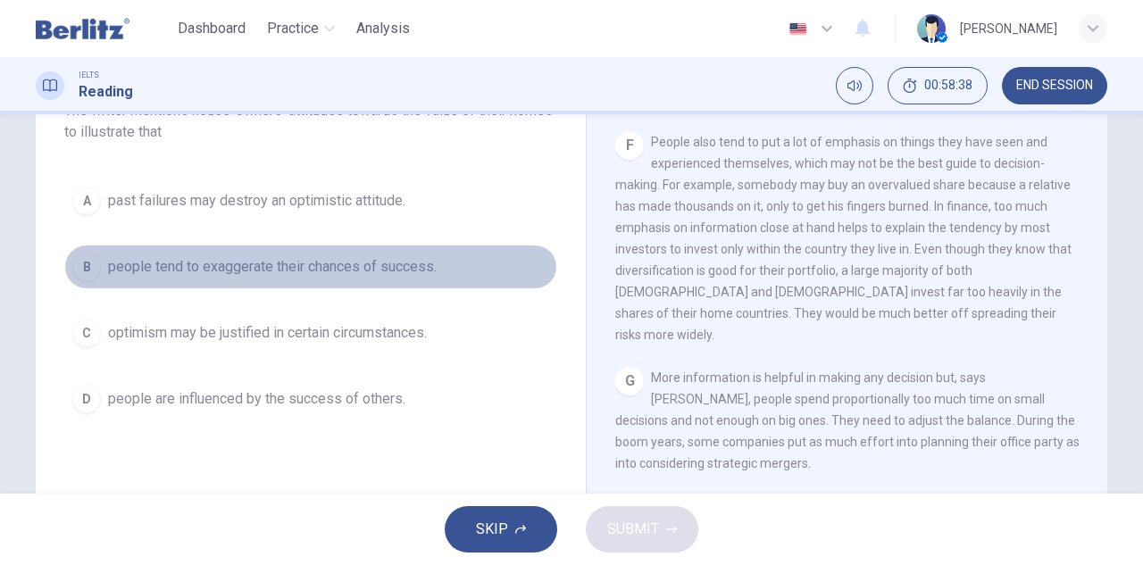
click at [86, 264] on div "B" at bounding box center [86, 267] width 29 height 29
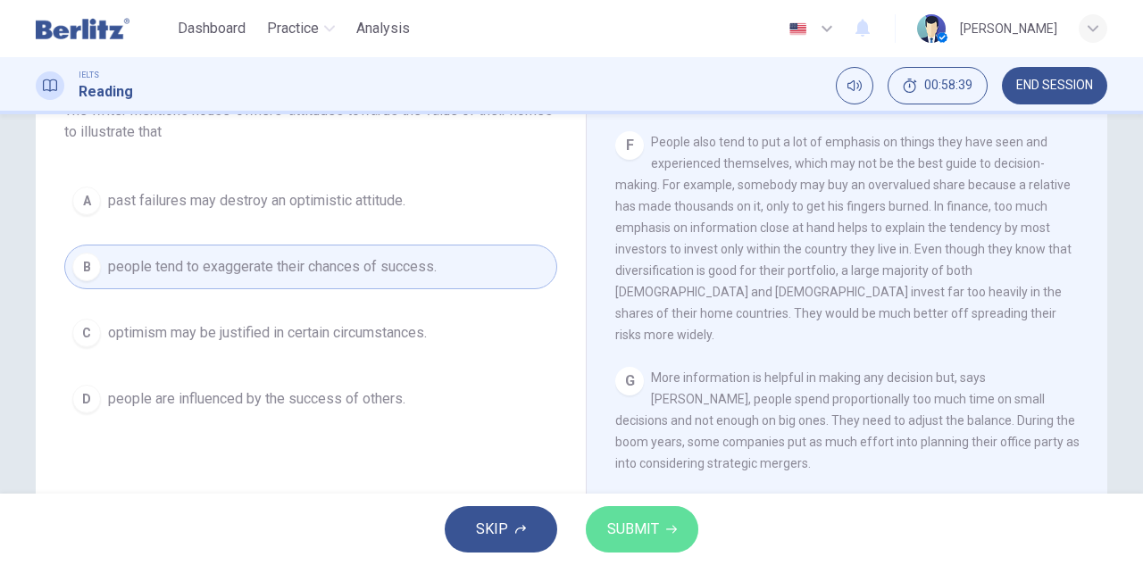
click at [636, 525] on span "SUBMIT" at bounding box center [633, 529] width 52 height 25
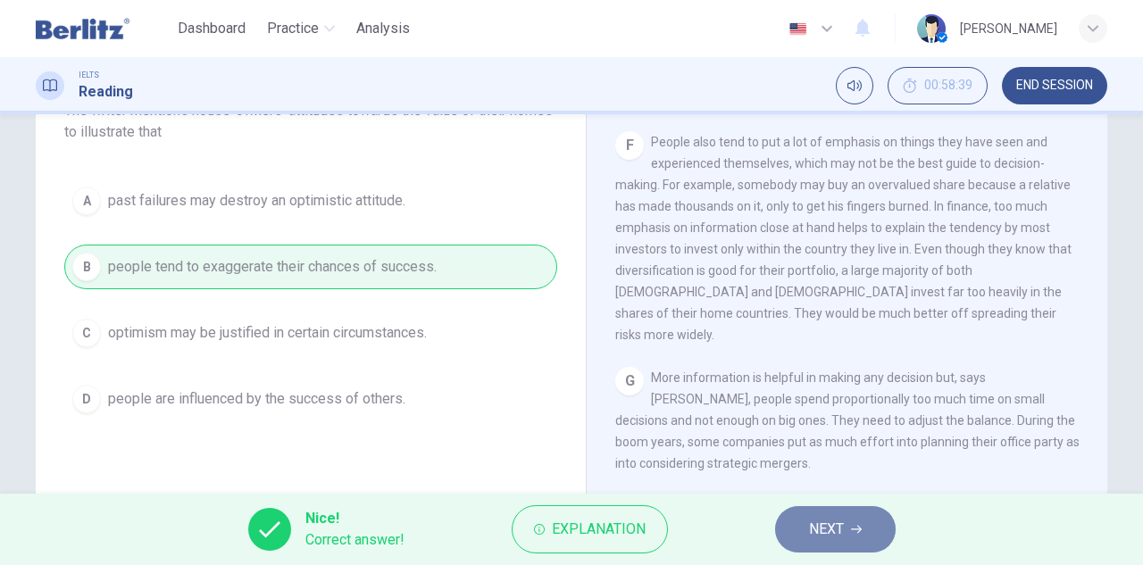
click at [834, 528] on span "NEXT" at bounding box center [826, 529] width 35 height 25
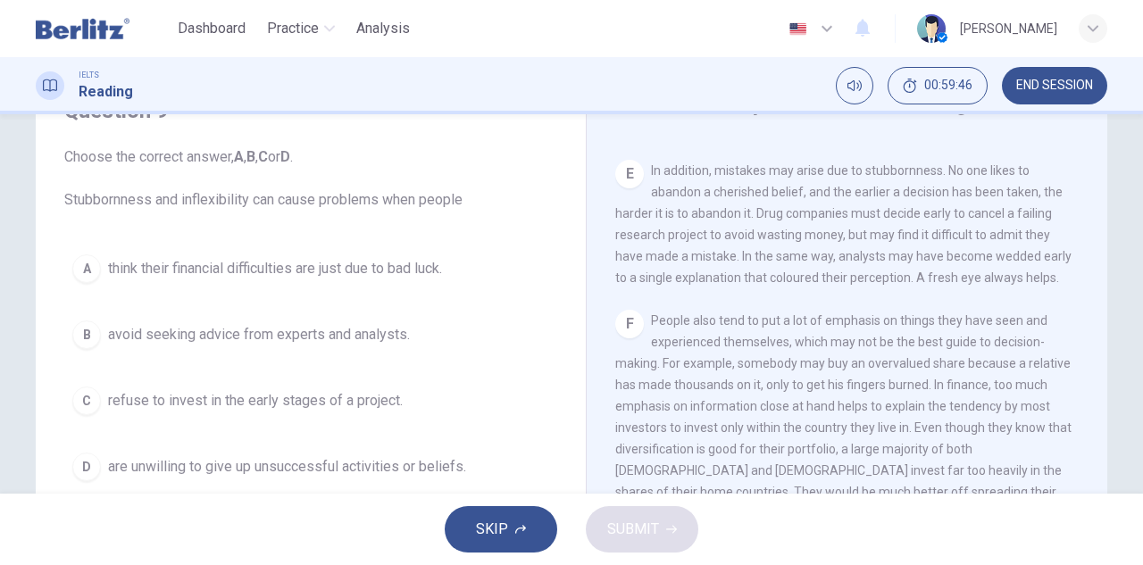
scroll to position [179, 0]
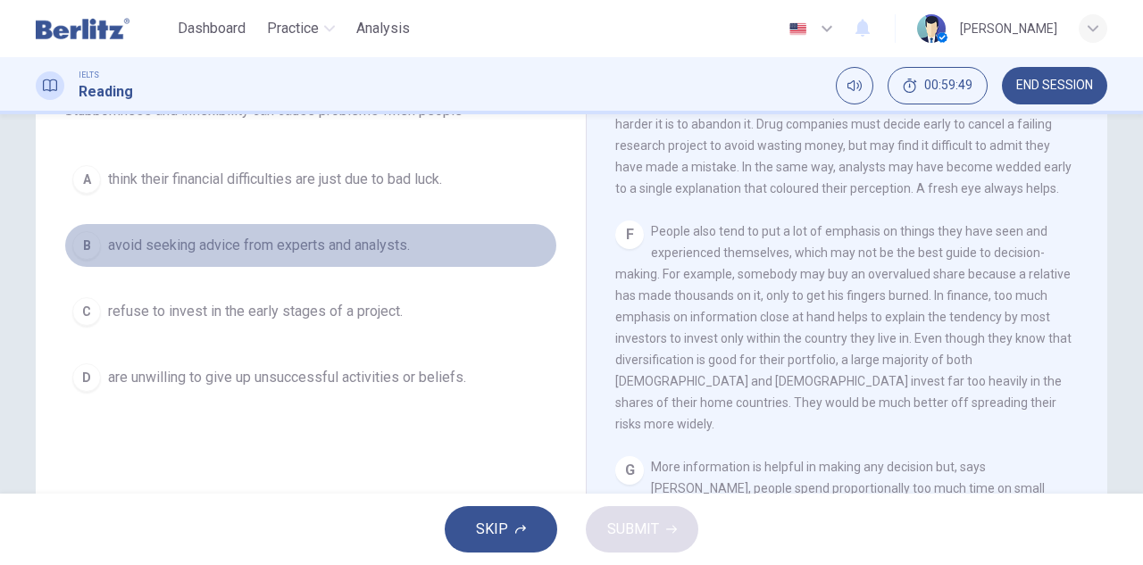
click at [79, 245] on div "B" at bounding box center [86, 245] width 29 height 29
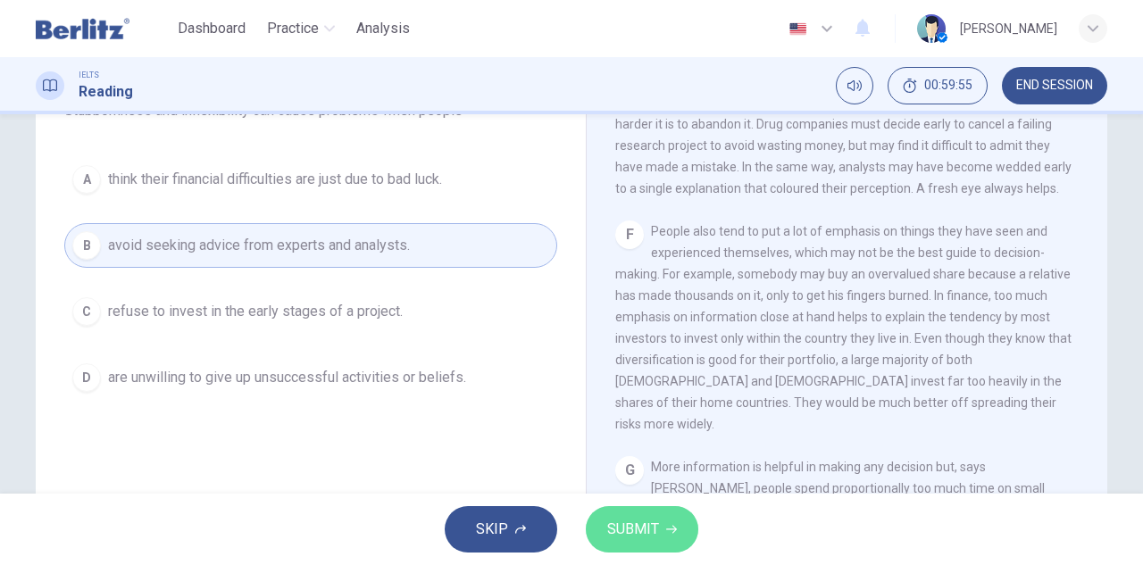
click at [656, 530] on span "SUBMIT" at bounding box center [633, 529] width 52 height 25
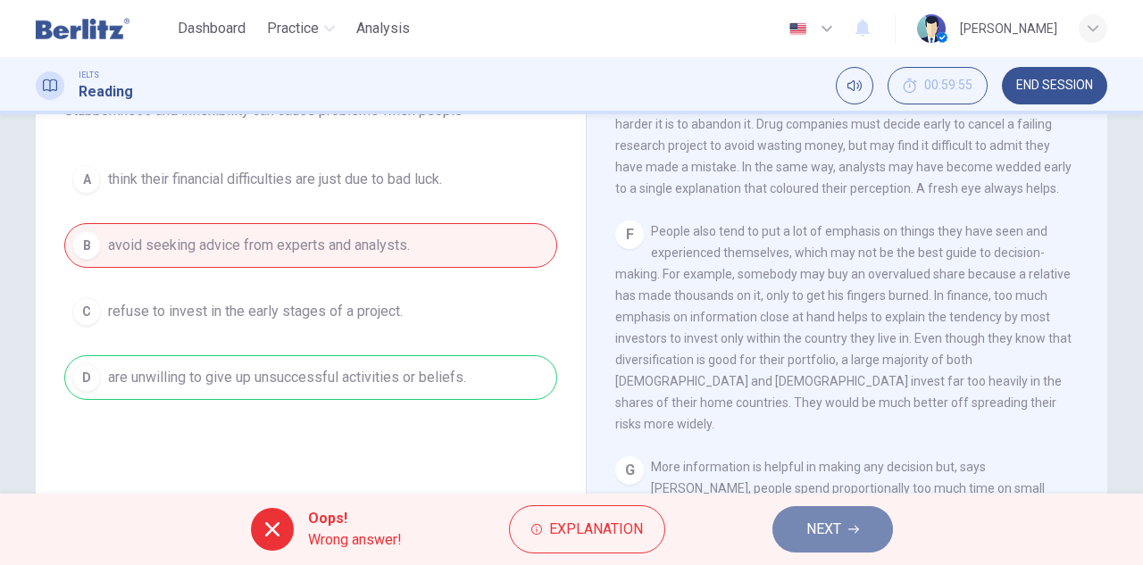
click at [841, 529] on span "NEXT" at bounding box center [823, 529] width 35 height 25
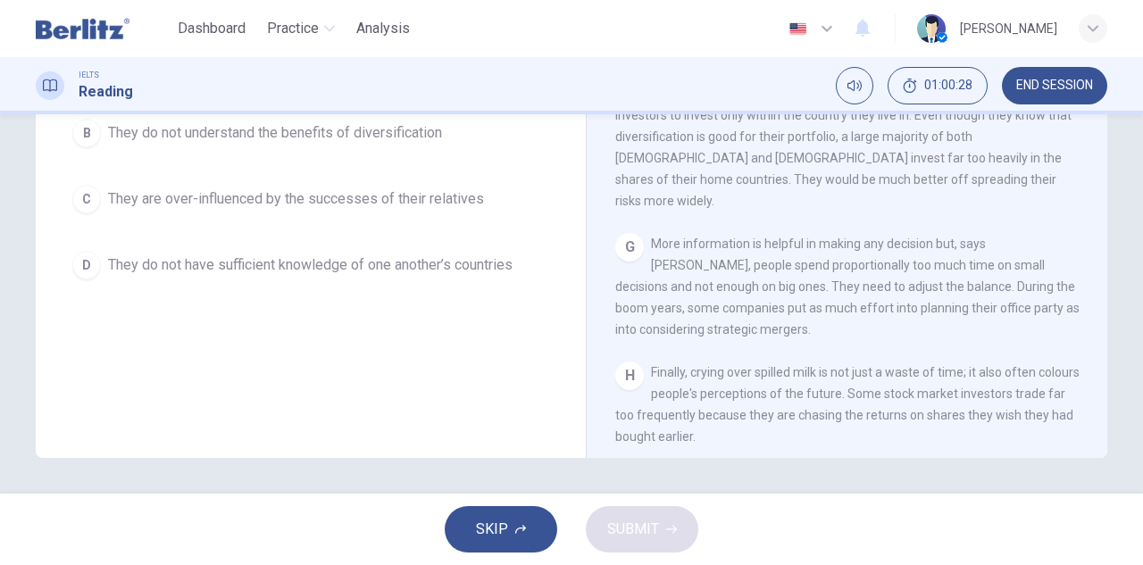
scroll to position [1277, 0]
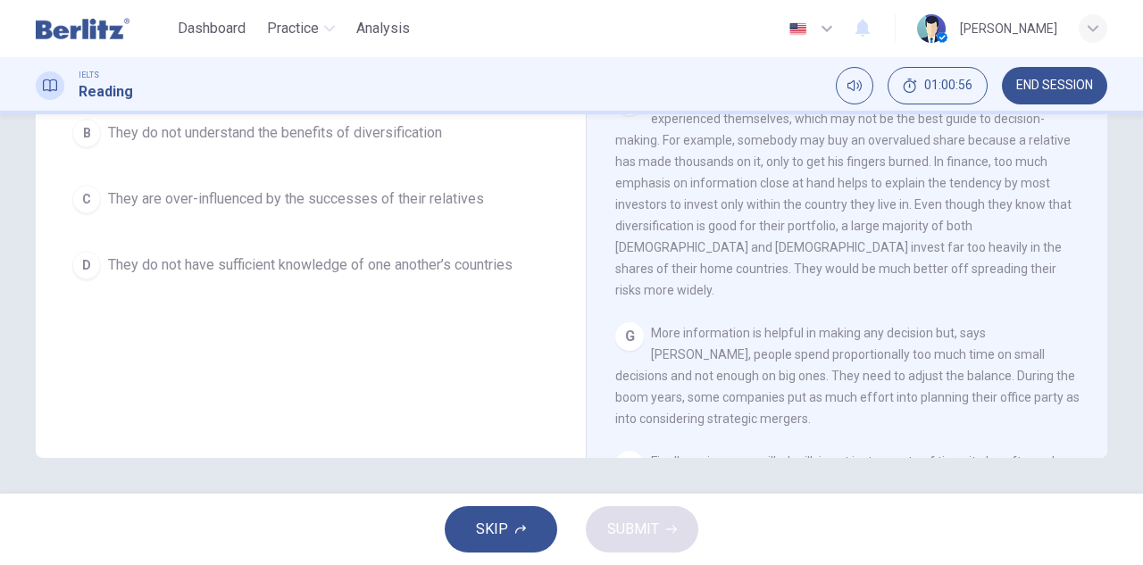
drag, startPoint x: 904, startPoint y: 245, endPoint x: 861, endPoint y: 243, distance: 42.9
click at [861, 243] on span "People also tend to put a lot of emphasis on things they have seen and experien…" at bounding box center [843, 193] width 456 height 207
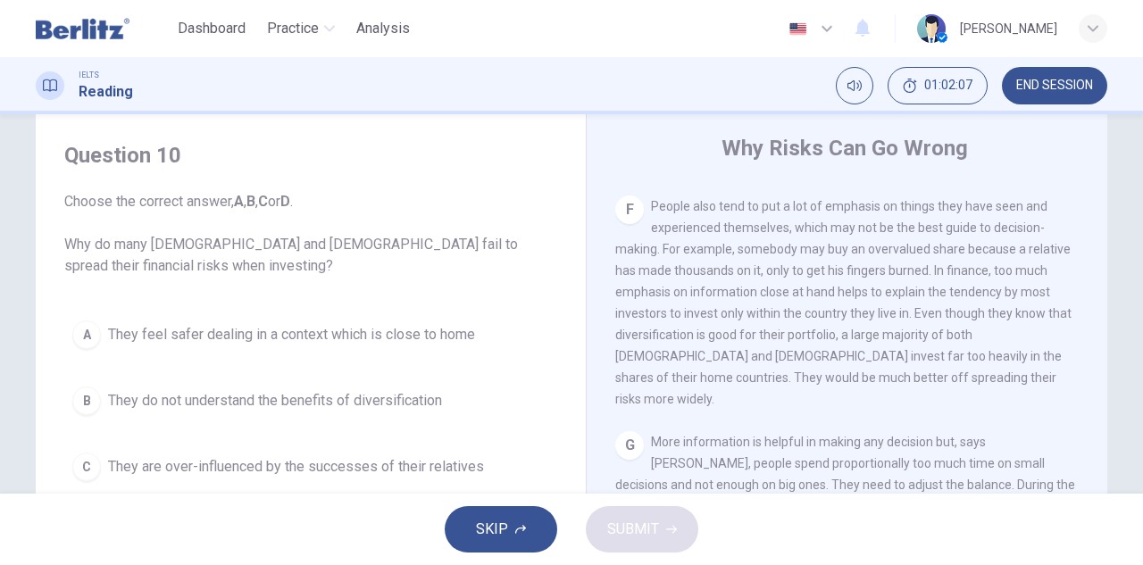
scroll to position [1455, 0]
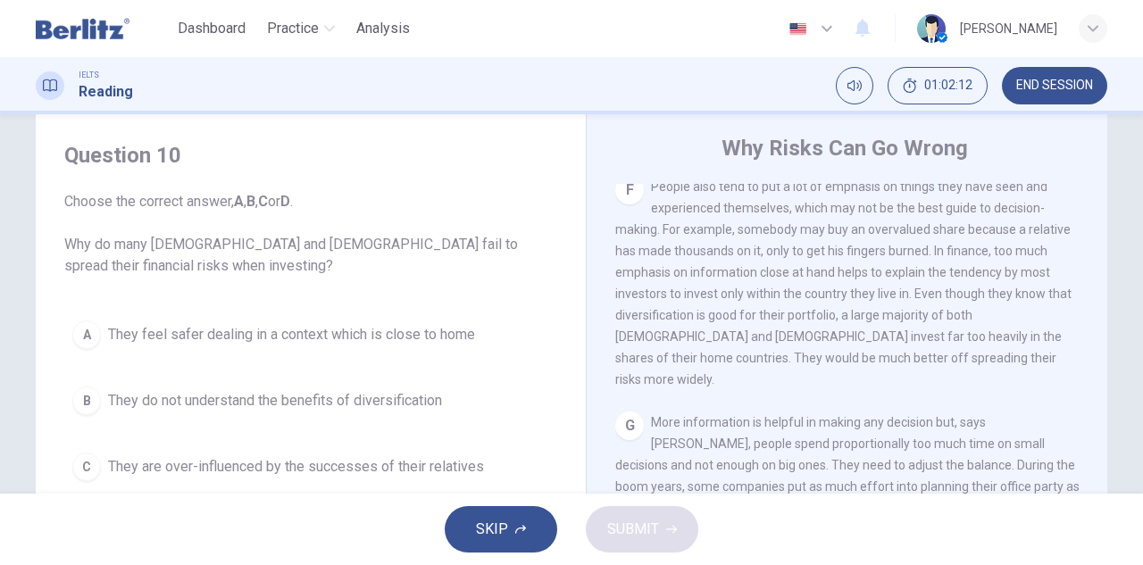
drag, startPoint x: 794, startPoint y: 245, endPoint x: 891, endPoint y: 259, distance: 97.5
click at [891, 259] on div "F People also tend to put a lot of emphasis on things they have seen and experi…" at bounding box center [847, 283] width 464 height 214
drag, startPoint x: 879, startPoint y: 249, endPoint x: 928, endPoint y: 250, distance: 49.1
click at [928, 250] on span "People also tend to put a lot of emphasis on things they have seen and experien…" at bounding box center [843, 282] width 456 height 207
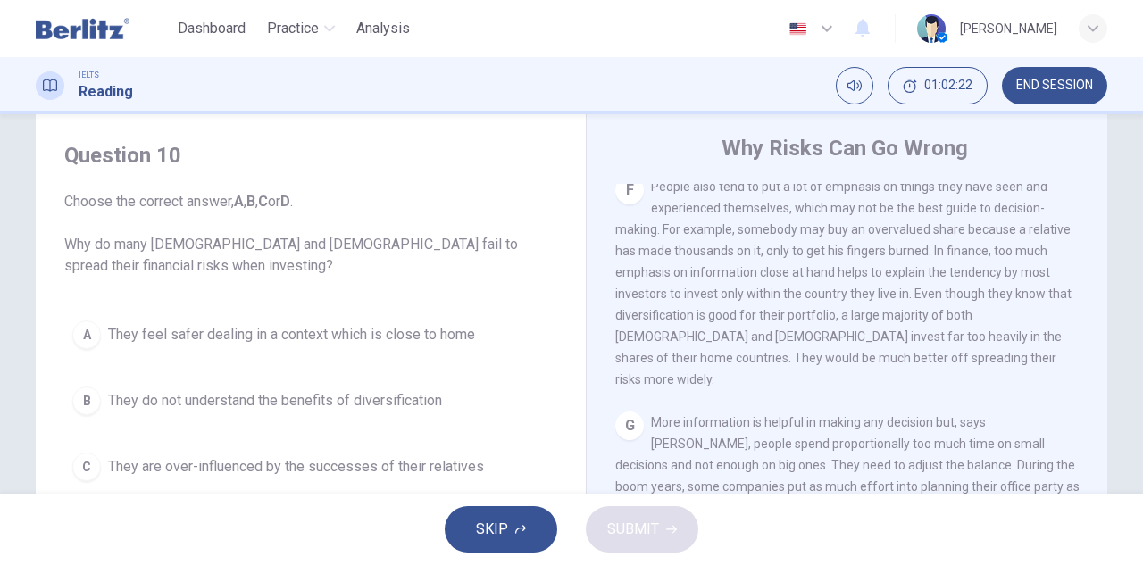
drag, startPoint x: 656, startPoint y: 266, endPoint x: 694, endPoint y: 266, distance: 38.4
click at [694, 266] on span "People also tend to put a lot of emphasis on things they have seen and experien…" at bounding box center [843, 282] width 456 height 207
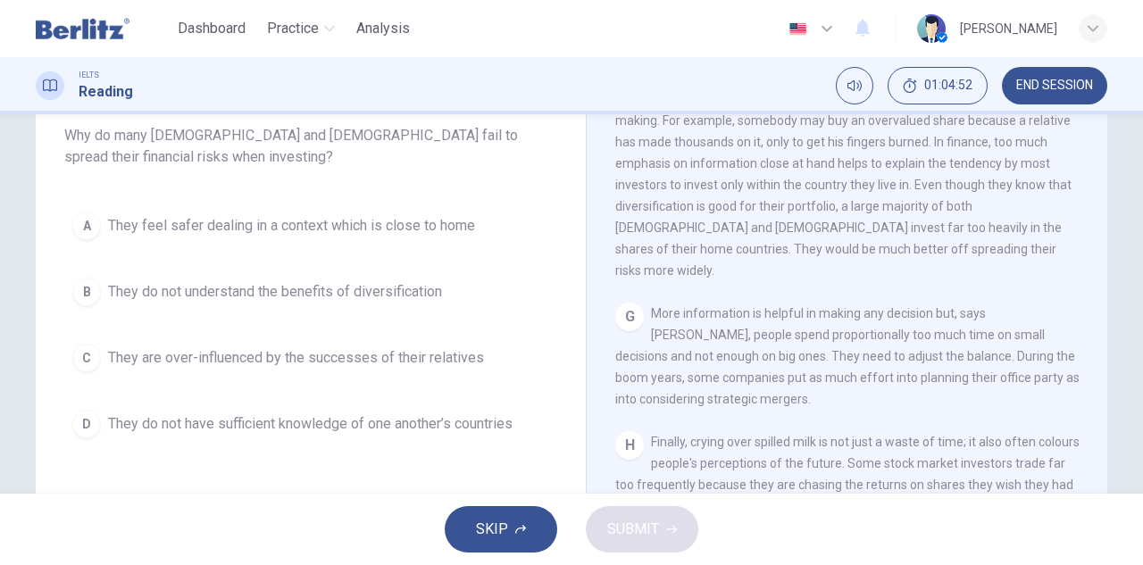
scroll to position [134, 0]
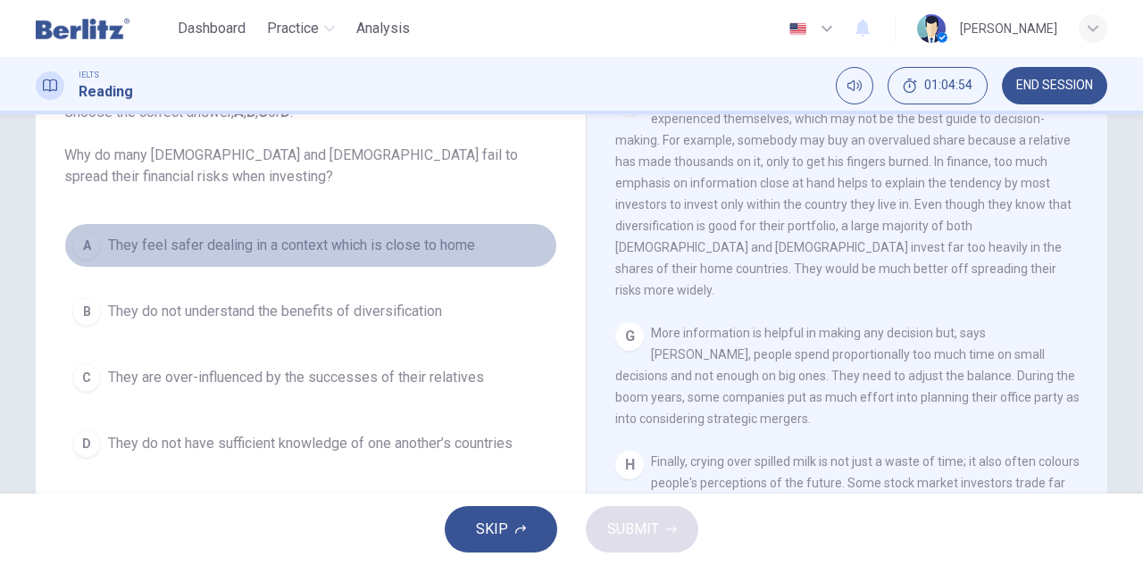
click at [86, 249] on div "A" at bounding box center [86, 245] width 29 height 29
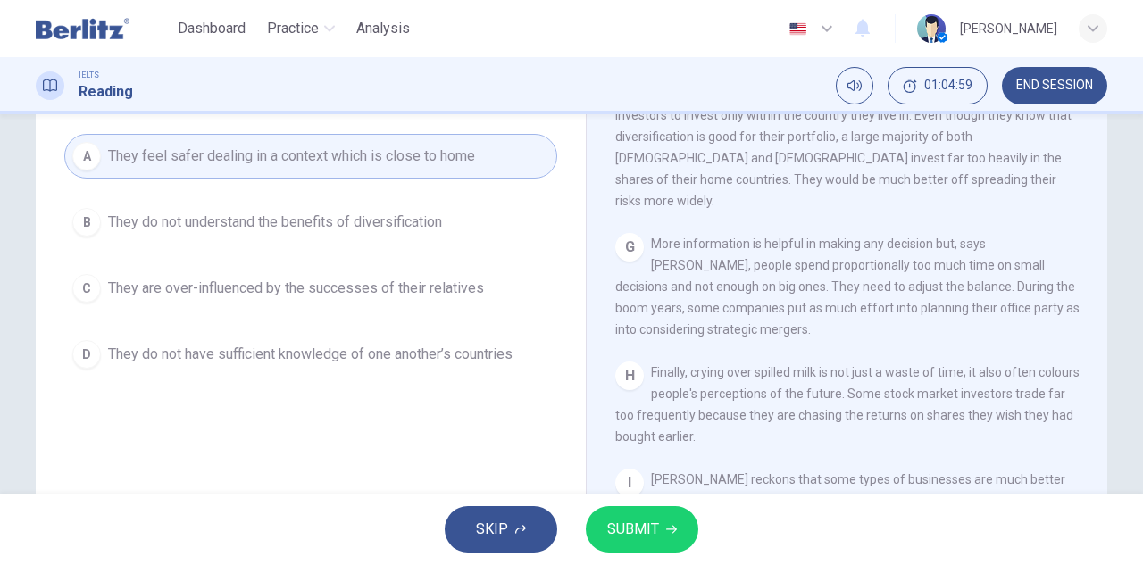
scroll to position [1544, 0]
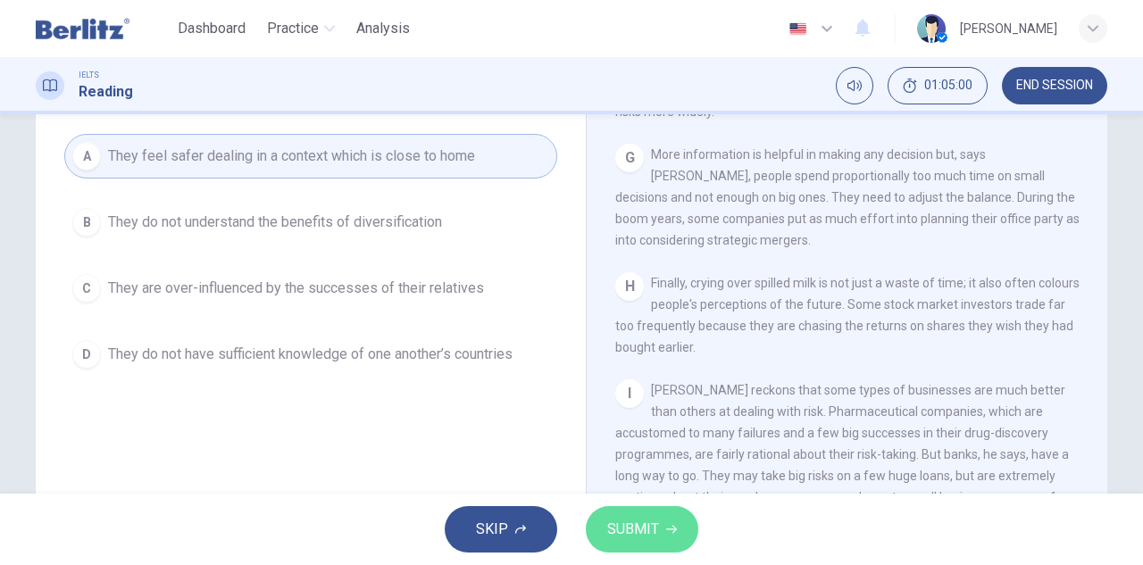
click at [648, 514] on button "SUBMIT" at bounding box center [642, 529] width 112 height 46
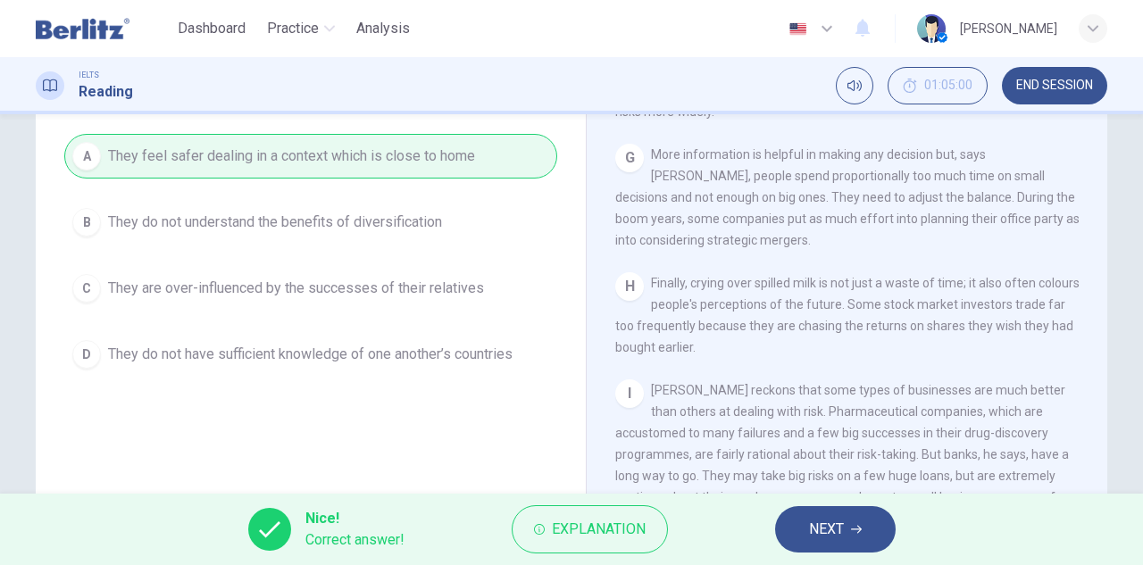
scroll to position [1634, 0]
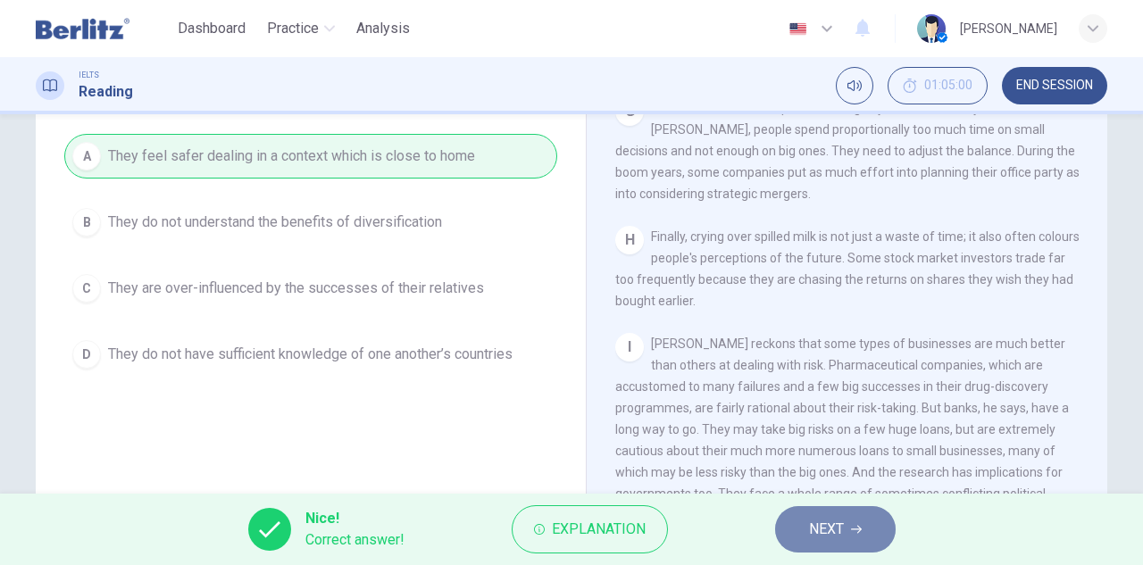
click at [834, 523] on span "NEXT" at bounding box center [826, 529] width 35 height 25
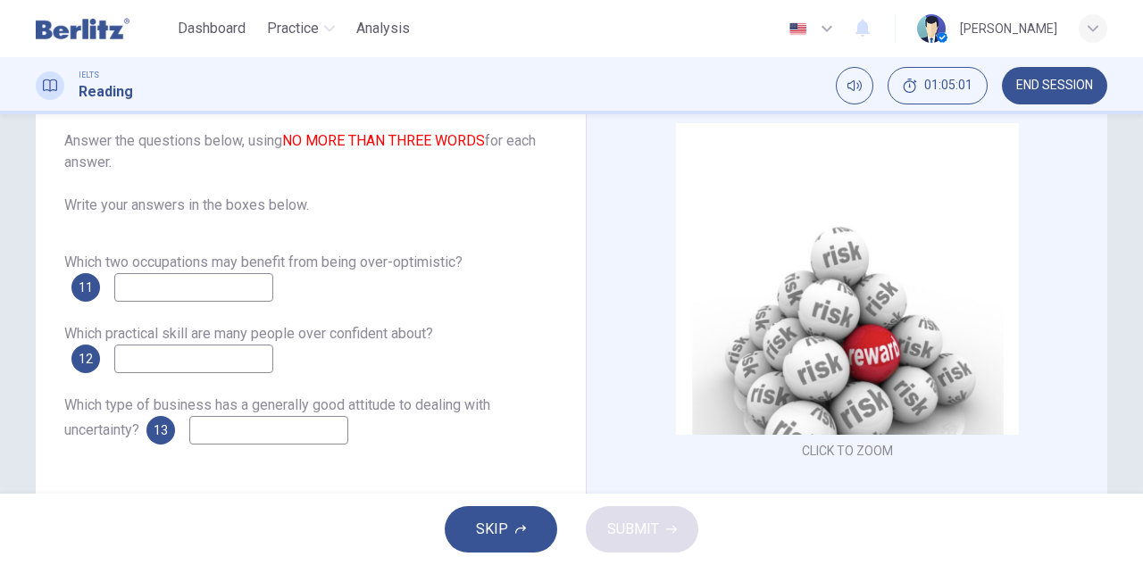
scroll to position [45, 0]
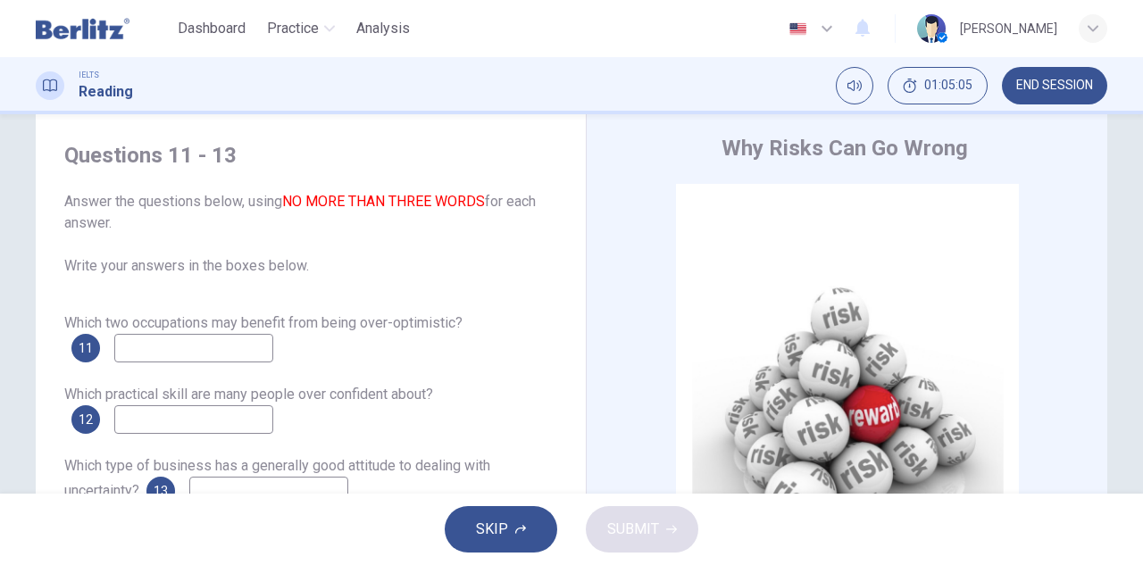
click at [227, 343] on input at bounding box center [193, 348] width 159 height 29
click at [221, 357] on input at bounding box center [193, 348] width 159 height 29
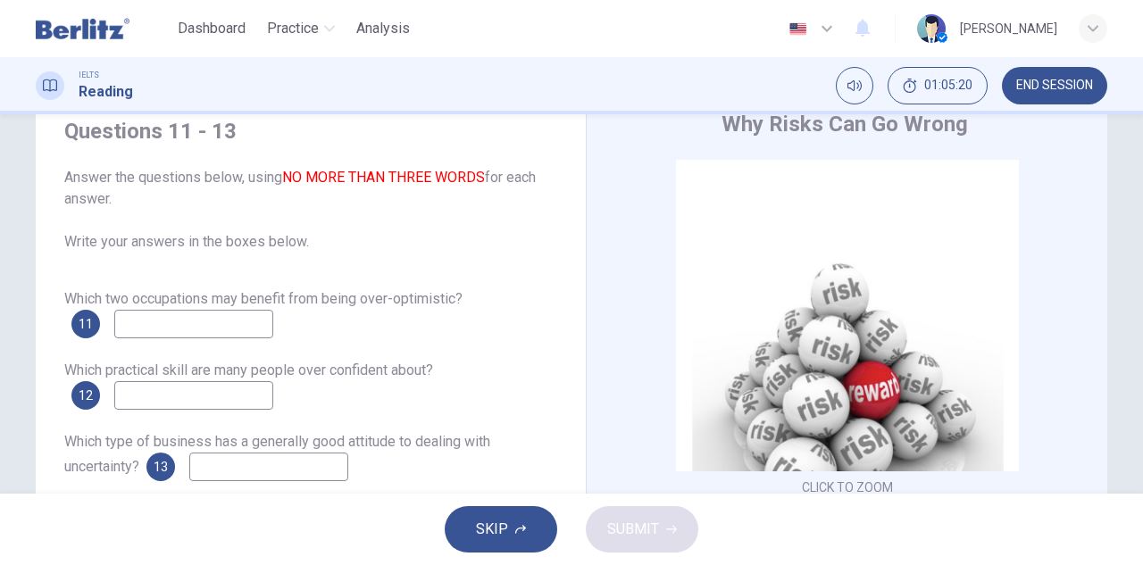
scroll to position [89, 0]
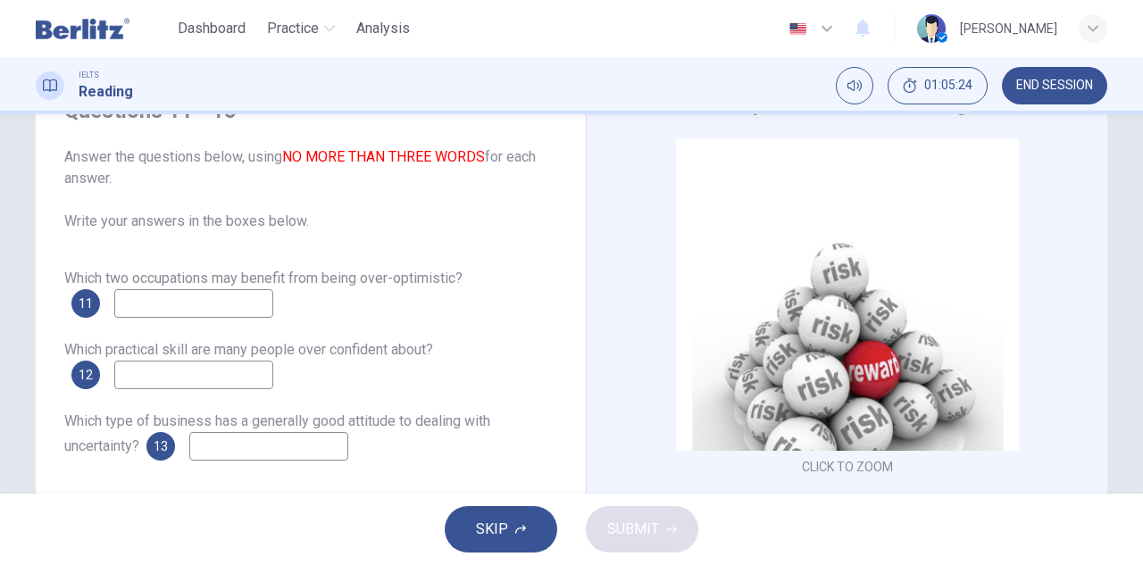
drag, startPoint x: 476, startPoint y: 160, endPoint x: 403, endPoint y: 154, distance: 73.5
click at [403, 154] on font "NO MORE THAN THREE WORDS" at bounding box center [383, 156] width 203 height 17
drag, startPoint x: 378, startPoint y: 154, endPoint x: 483, endPoint y: 154, distance: 104.4
click at [483, 154] on font "NO MORE THAN THREE WORDS" at bounding box center [383, 156] width 203 height 17
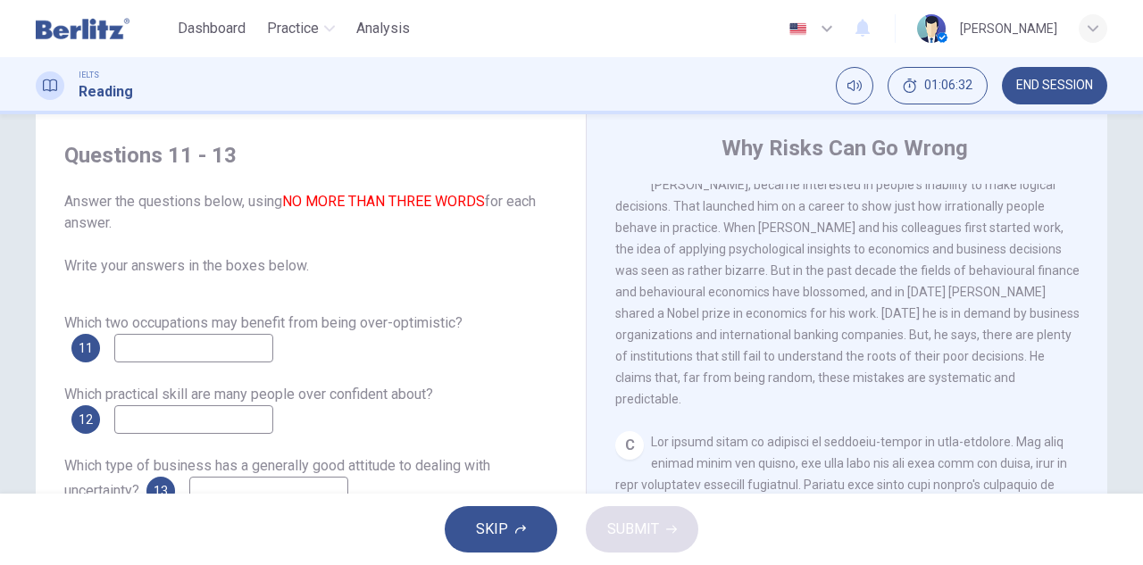
scroll to position [134, 0]
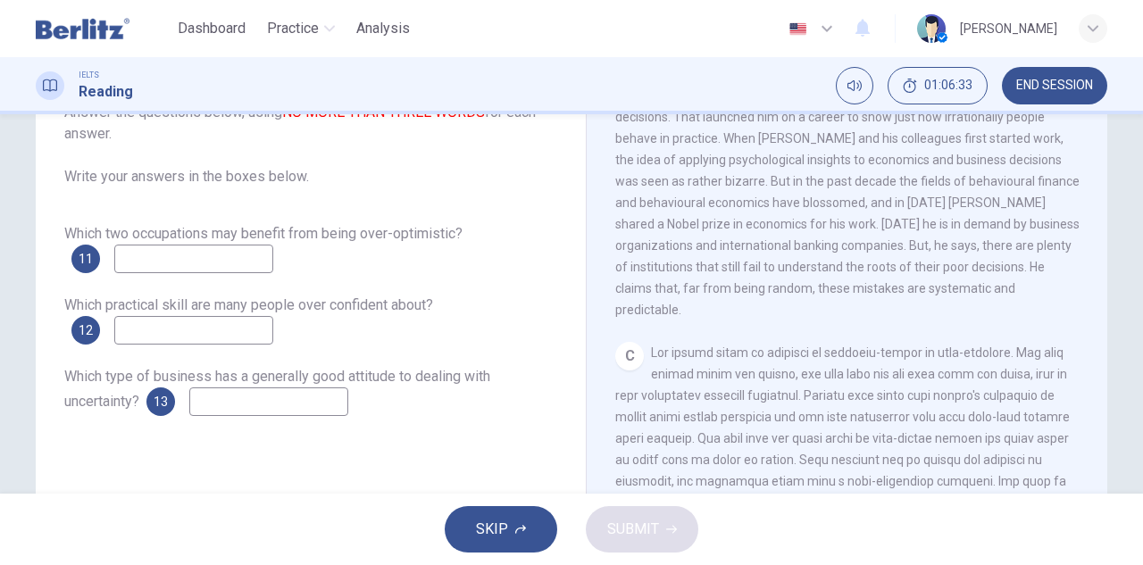
click at [258, 262] on input at bounding box center [193, 259] width 159 height 29
